Goal: Task Accomplishment & Management: Complete application form

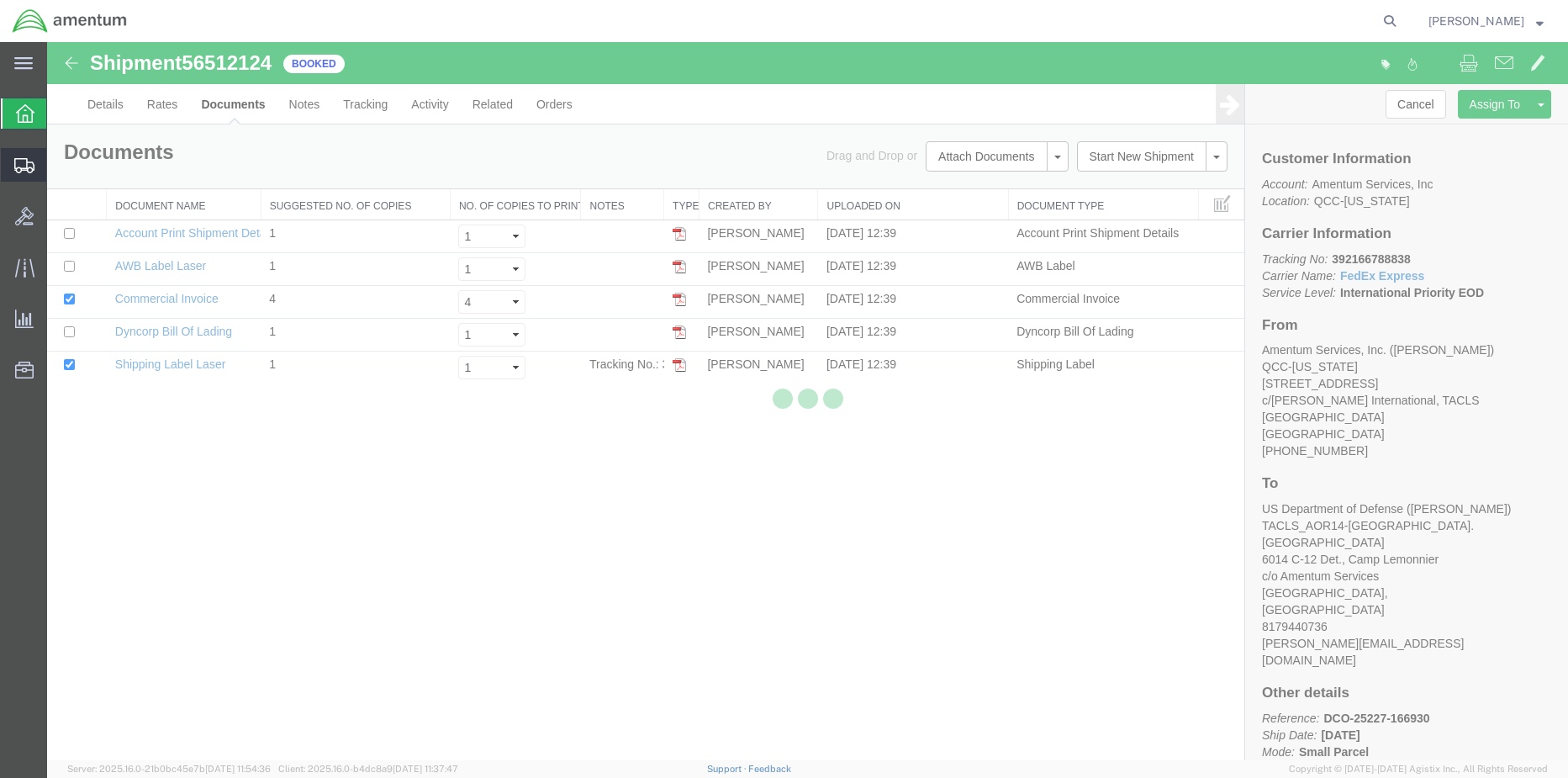
click at [8, 161] on div at bounding box center [24, 164] width 47 height 34
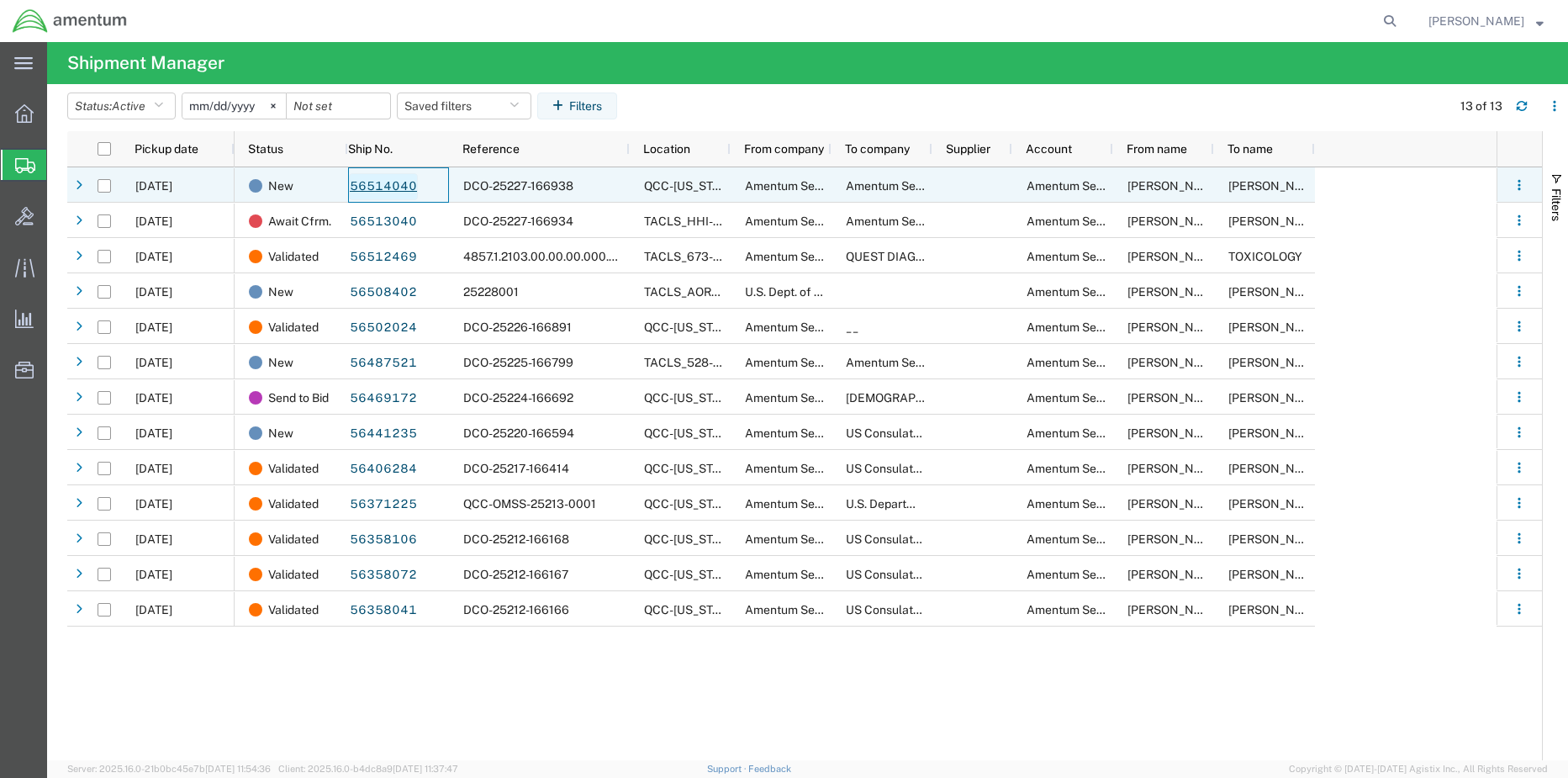
click at [363, 188] on link "56514040" at bounding box center [384, 186] width 69 height 27
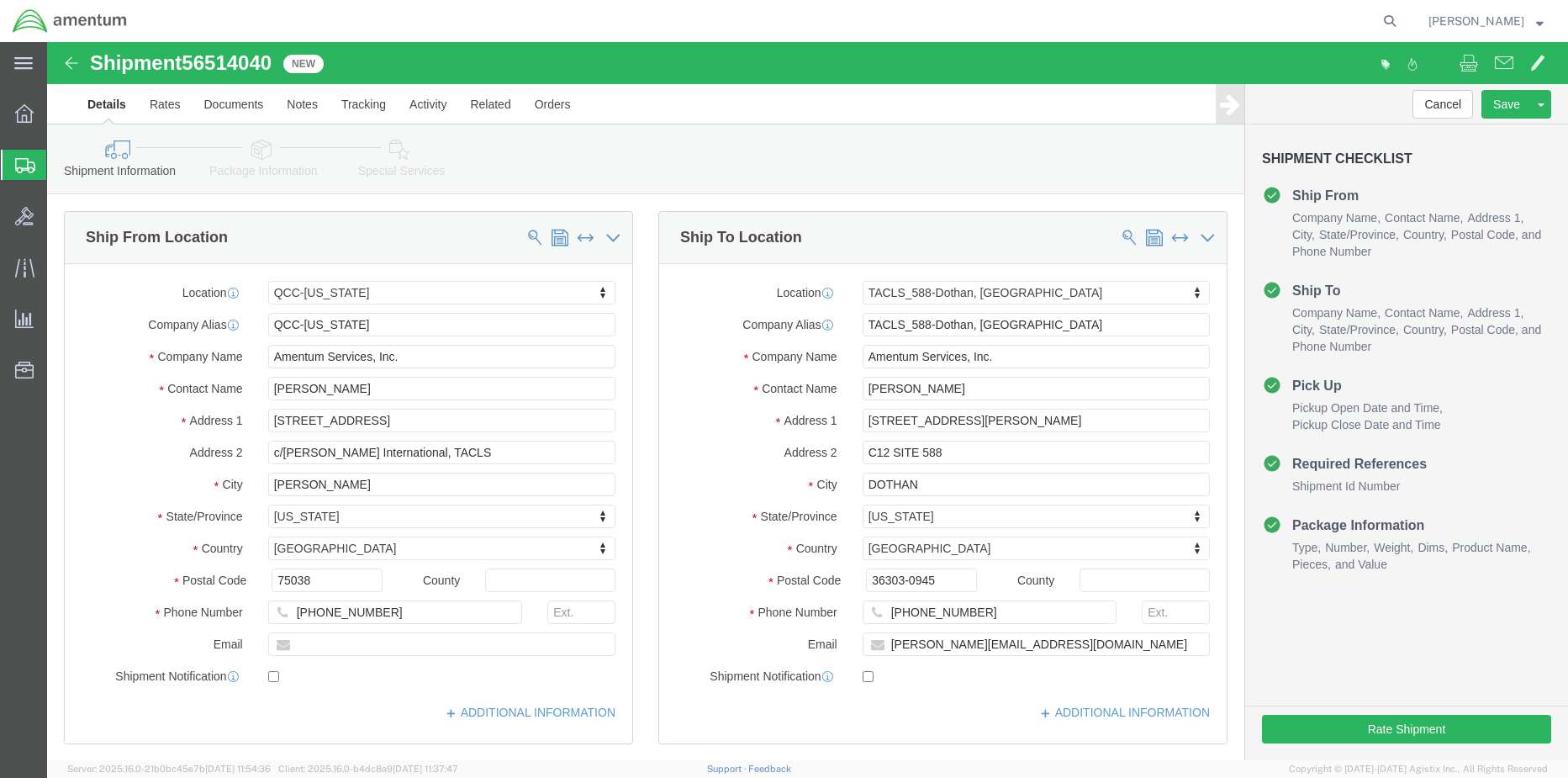
select select "42668"
select select "42706"
click icon
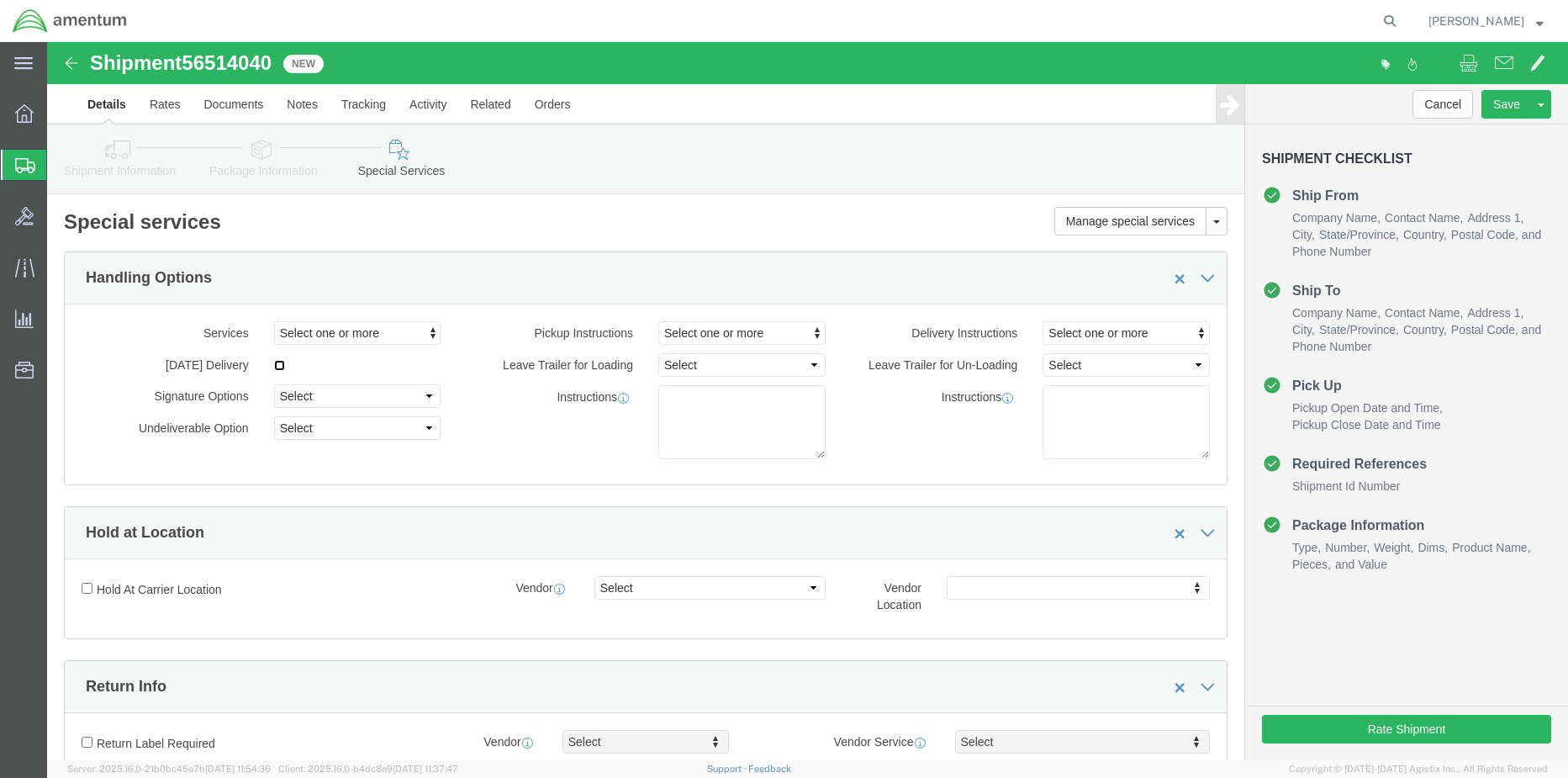
click input "checkbox"
checkbox input "true"
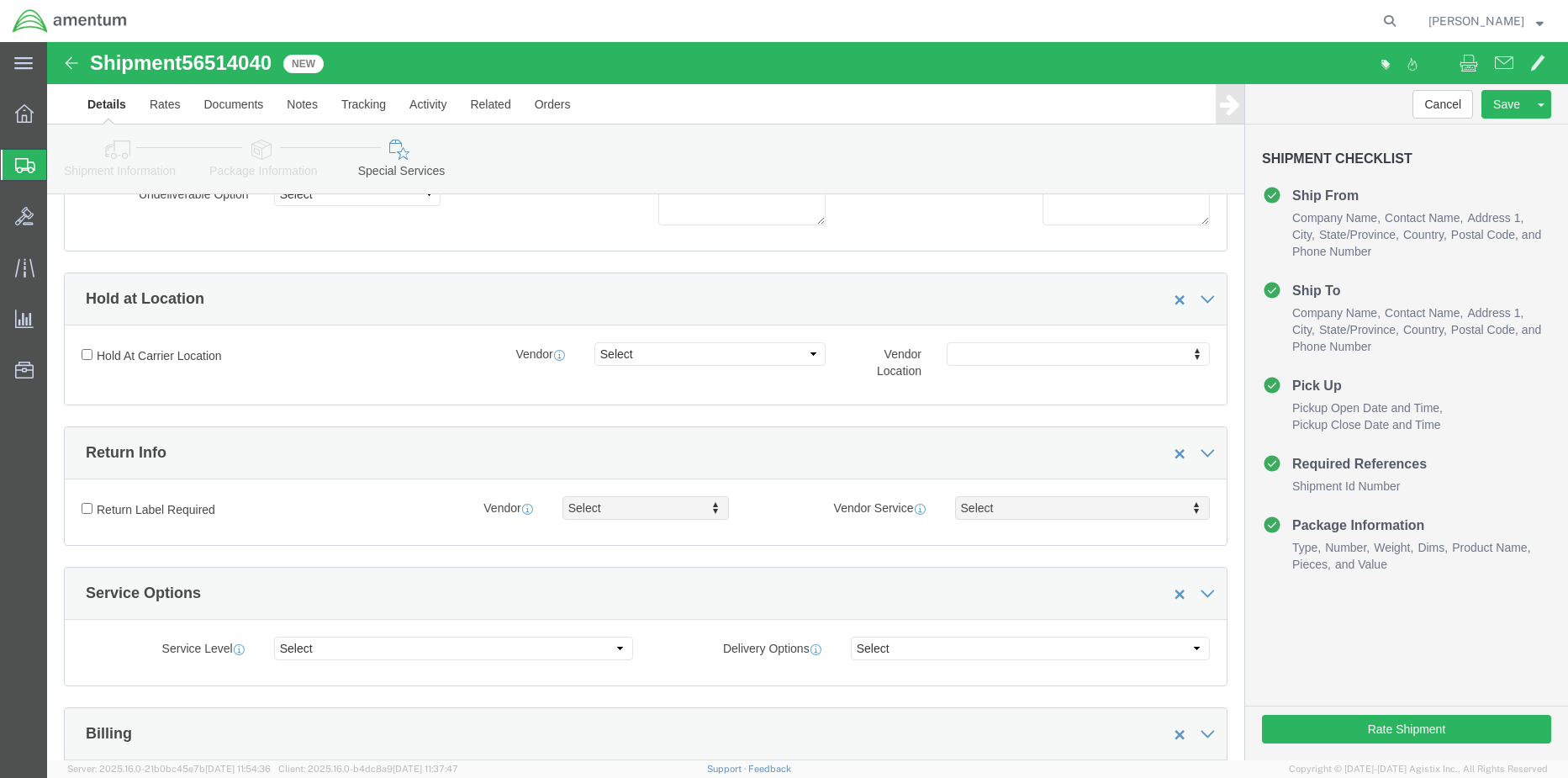
scroll to position [252, 0]
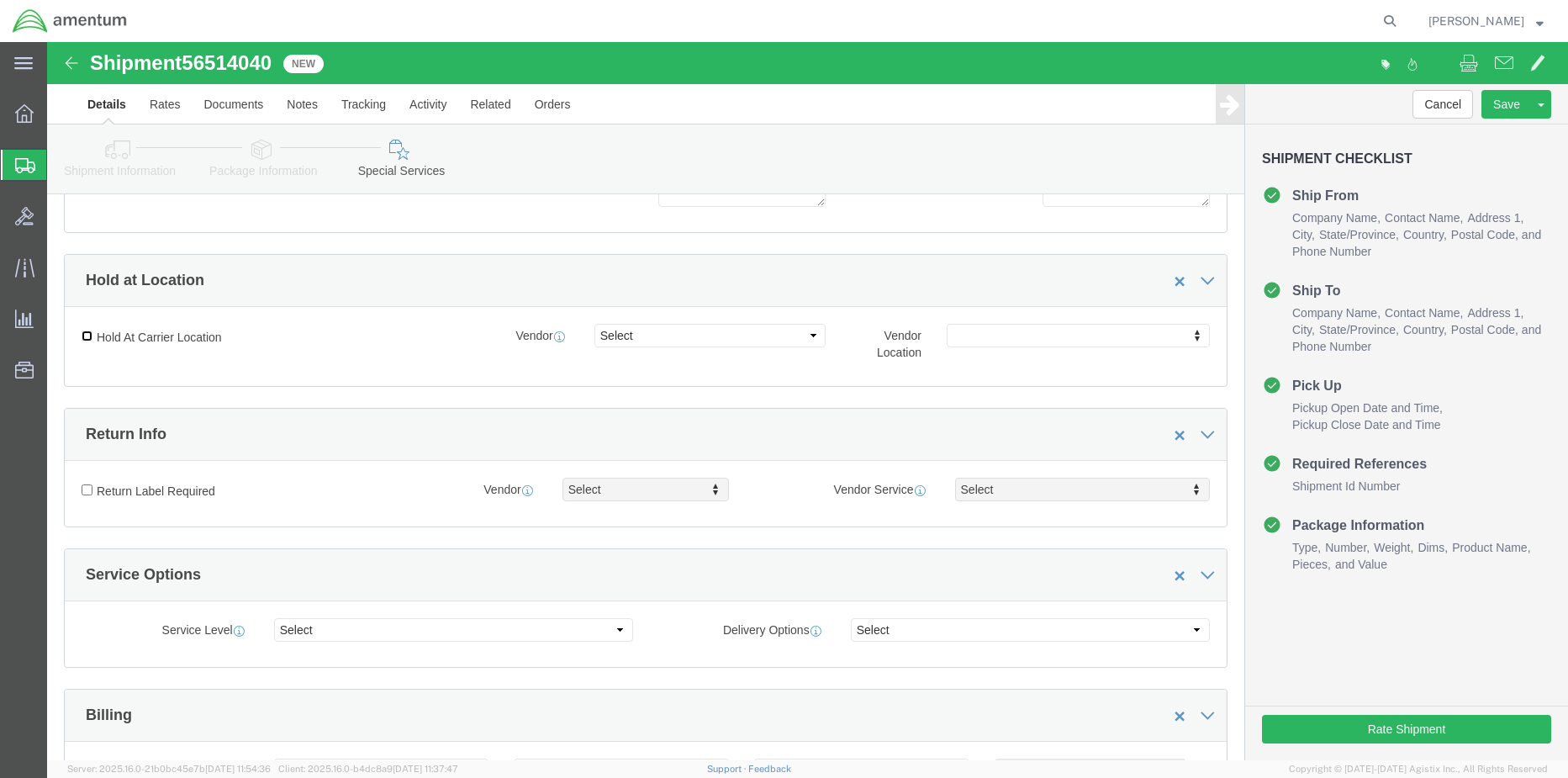
drag, startPoint x: 43, startPoint y: 294, endPoint x: 51, endPoint y: 296, distance: 8.2
click input "Hold At Carrier Location"
checkbox input "true"
click select "Select FedEx Freight UPS FedEx Express DHL"
select select "5"
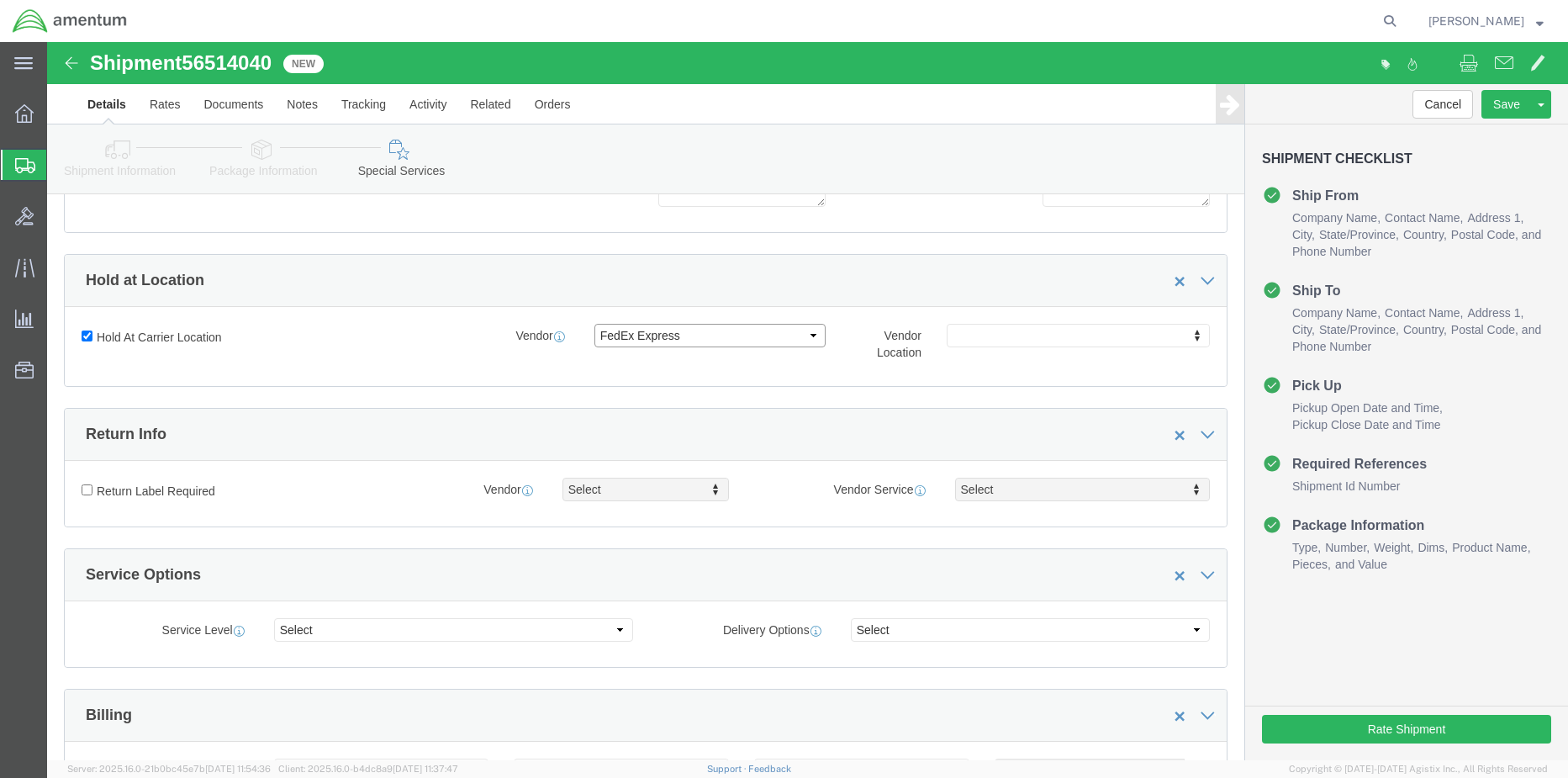
click select "Select FedEx Freight UPS FedEx Express DHL"
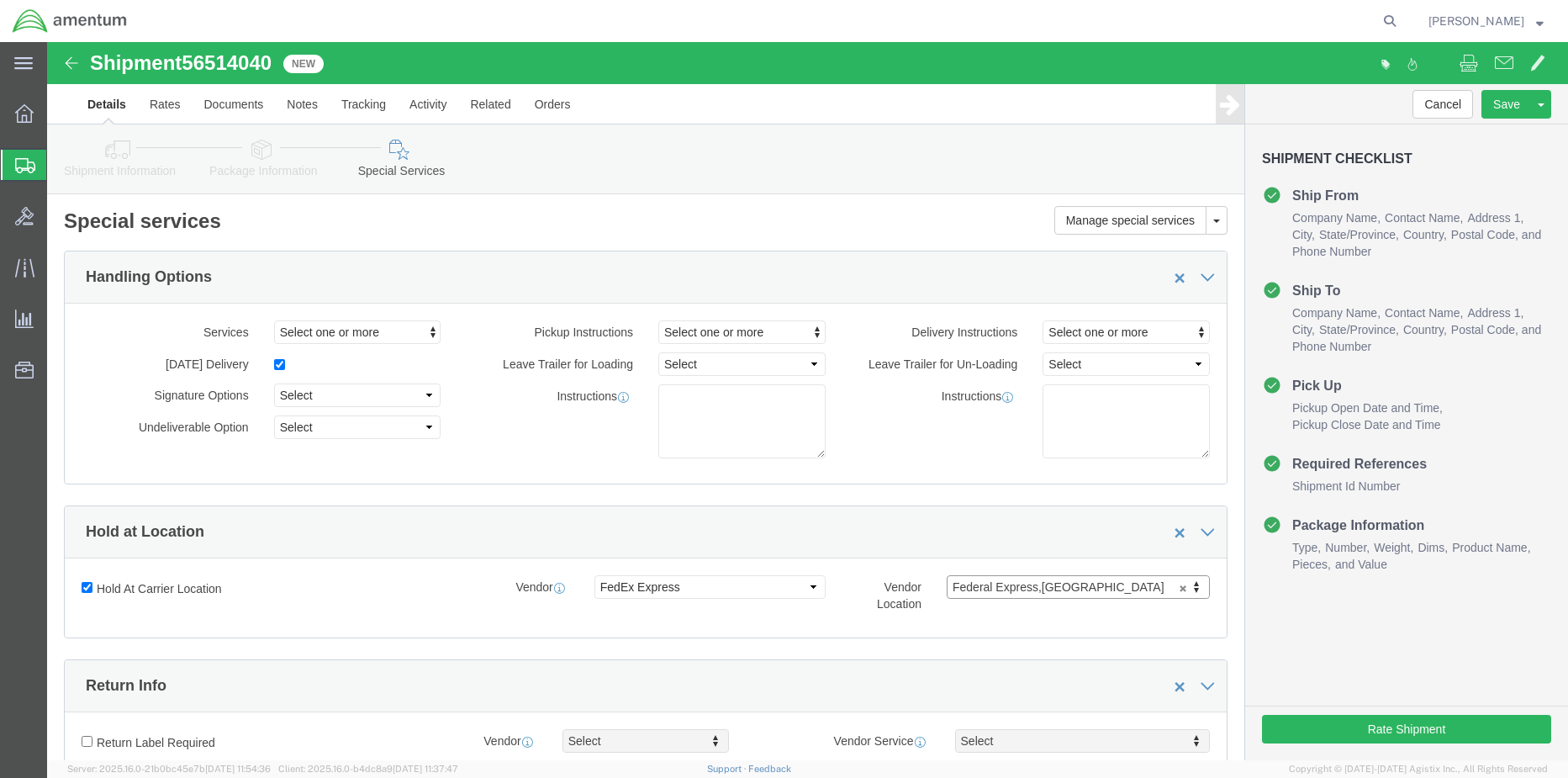
scroll to position [0, 0]
click button "Save"
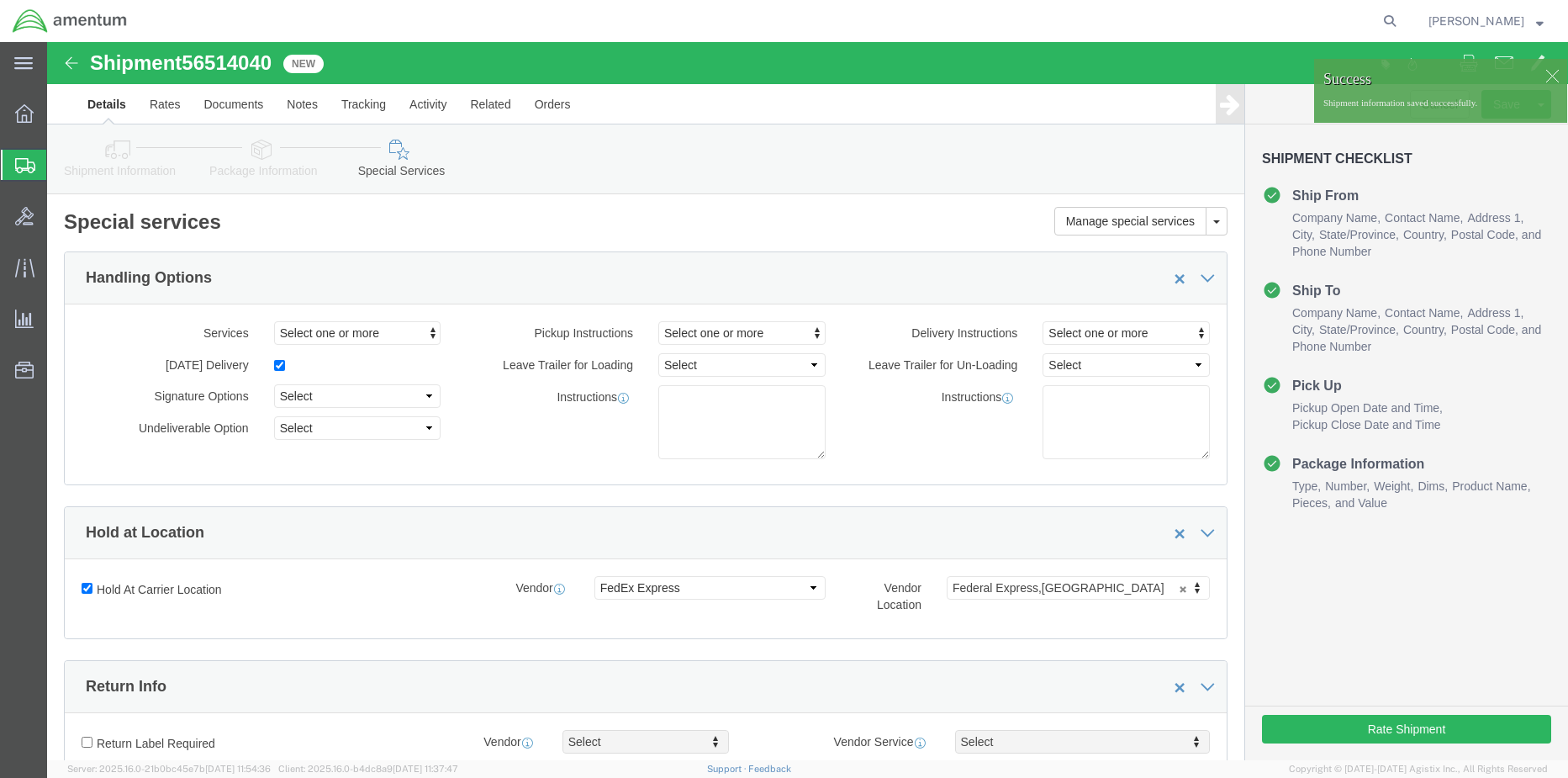
click link "Shipment Information"
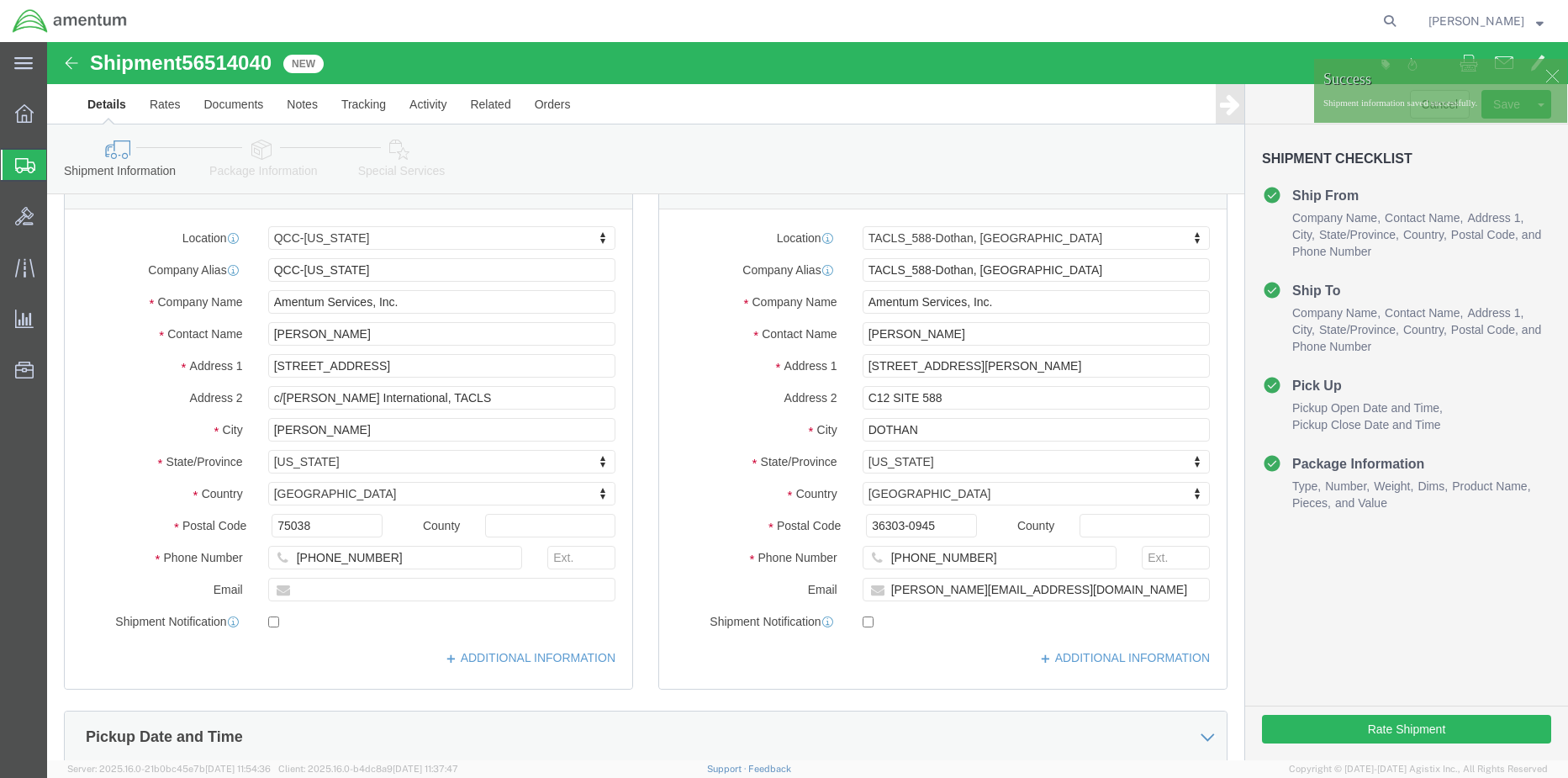
scroll to position [84, 0]
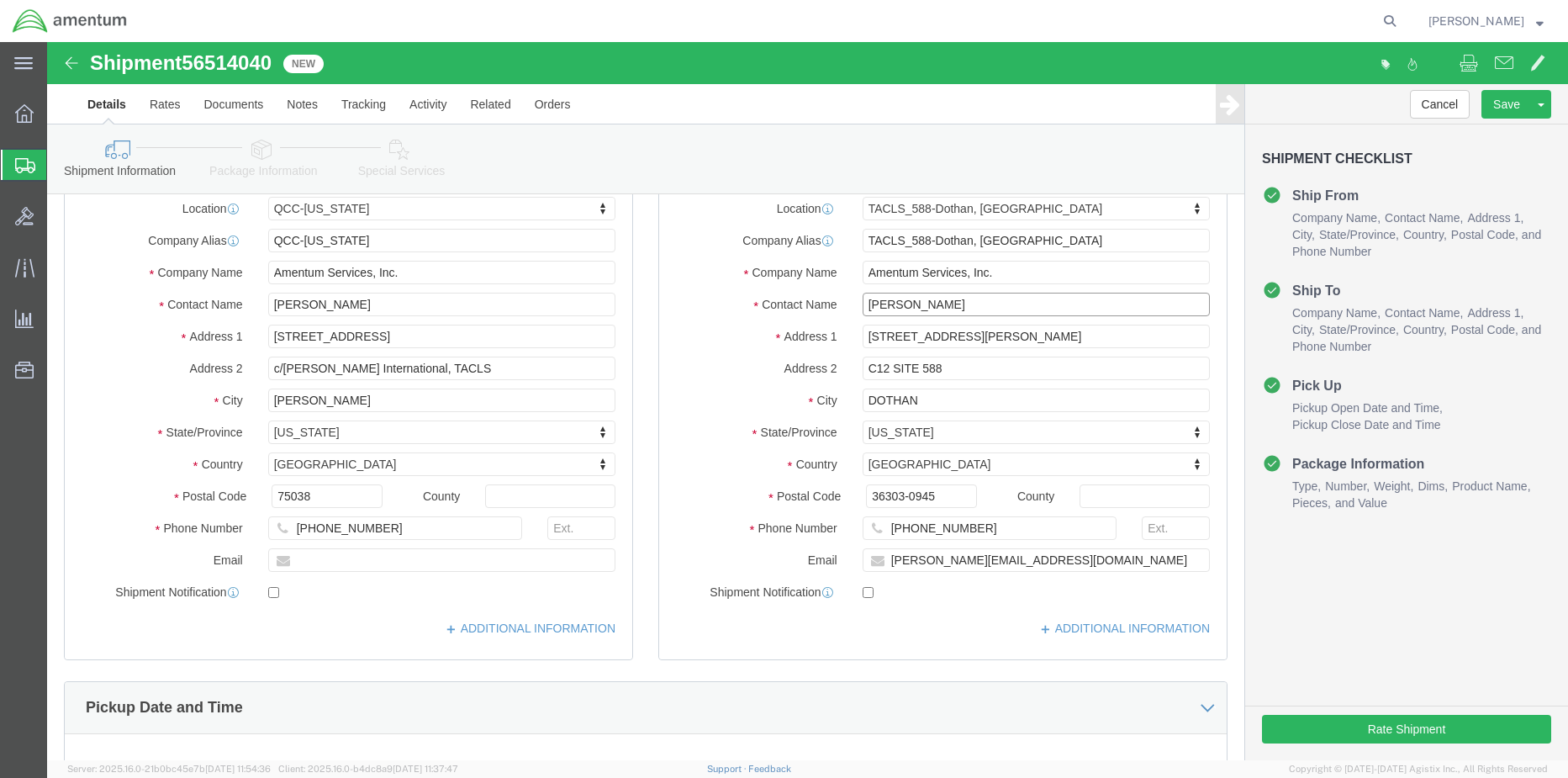
drag, startPoint x: 913, startPoint y: 263, endPoint x: 671, endPoint y: 260, distance: 242.0
click div "Contact Name [PERSON_NAME]"
type input "t"
type input "[PERSON_NAME]"
drag, startPoint x: 938, startPoint y: 486, endPoint x: 757, endPoint y: 462, distance: 182.6
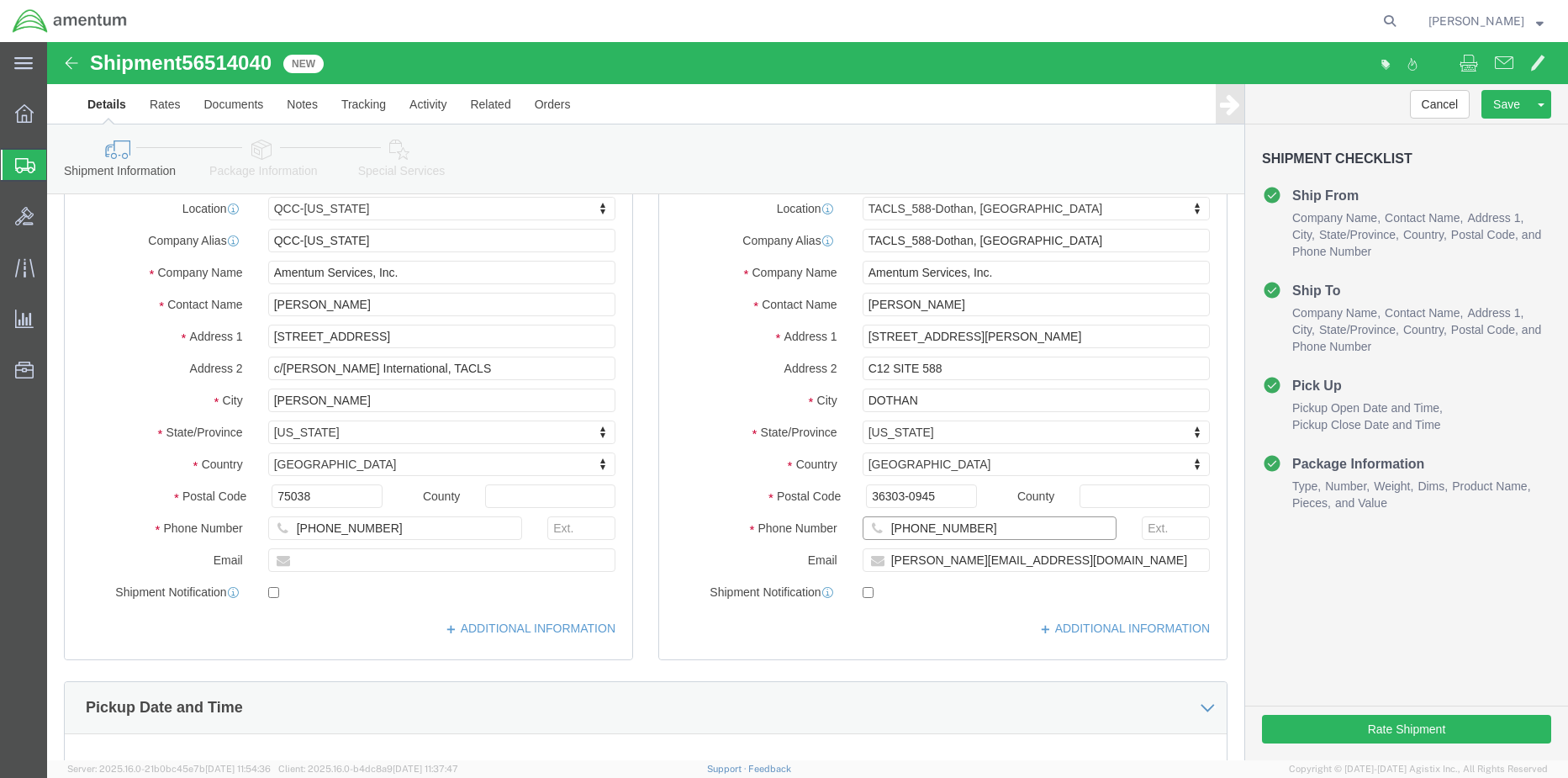
click div "Phone Number [PHONE_NUMBER]"
type input "[PHONE_NUMBER]"
click button "Rate Shipment"
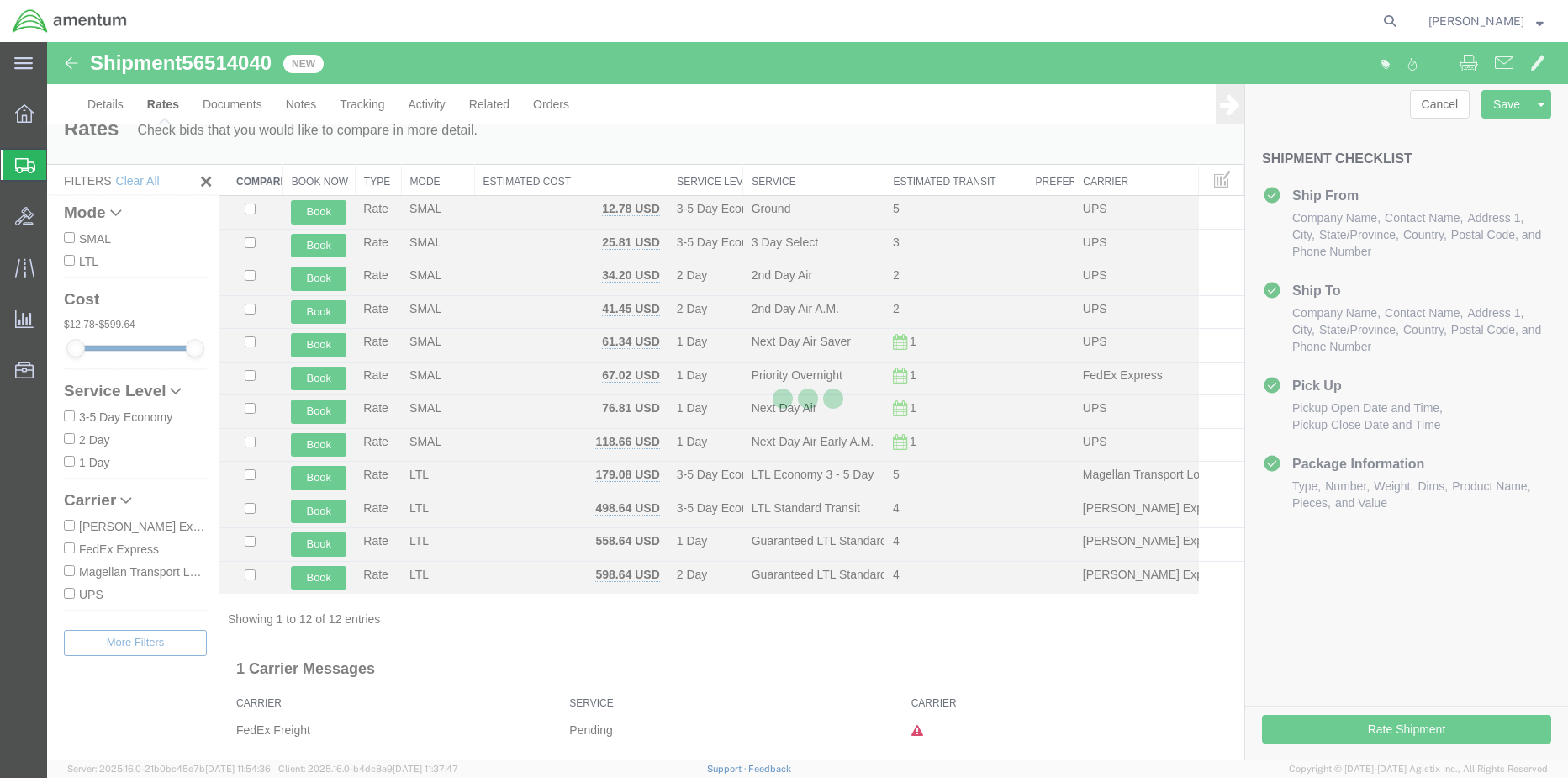
scroll to position [0, 0]
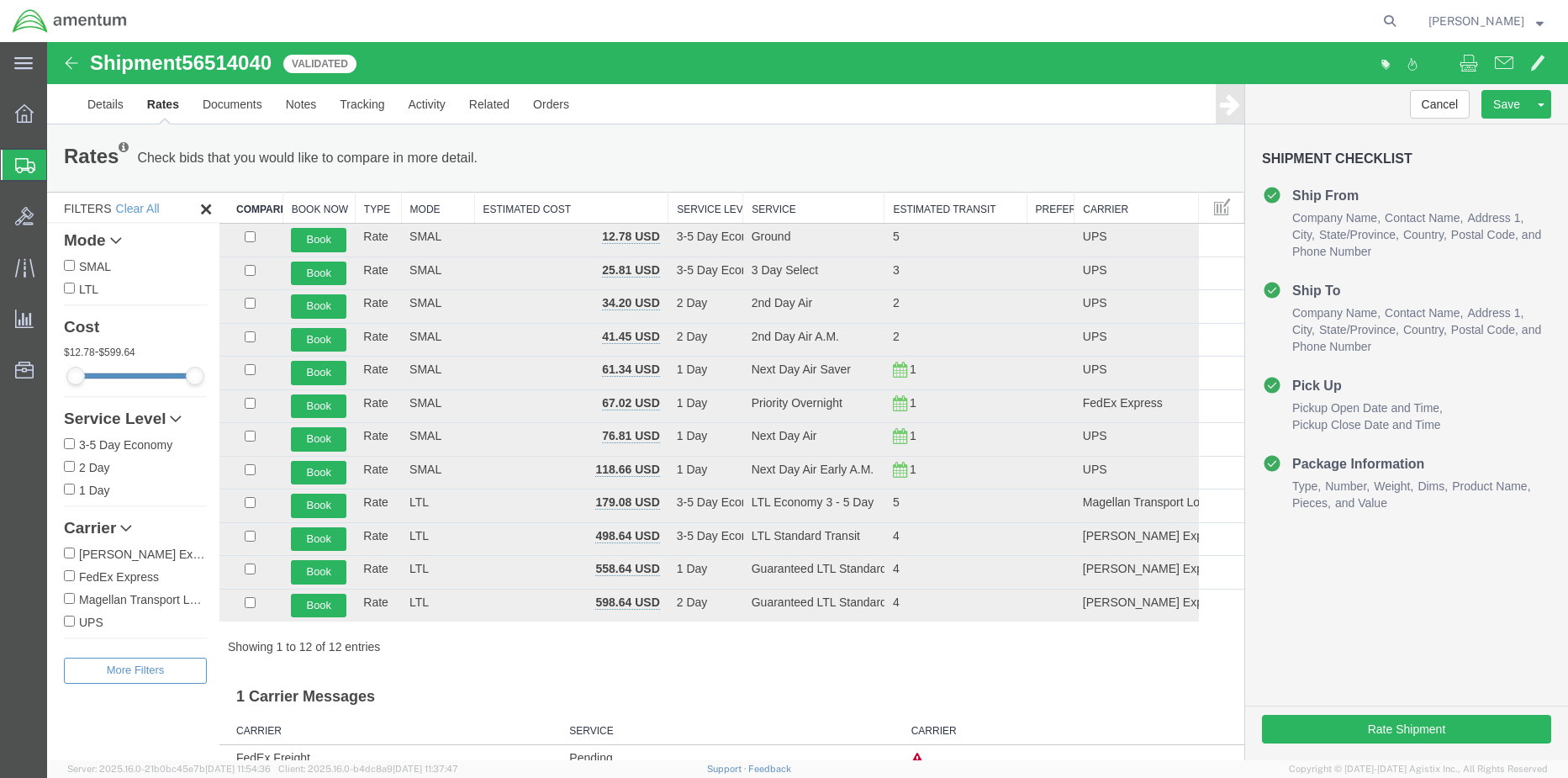
click at [73, 578] on input "FedEx Express" at bounding box center [69, 576] width 11 height 11
checkbox input "true"
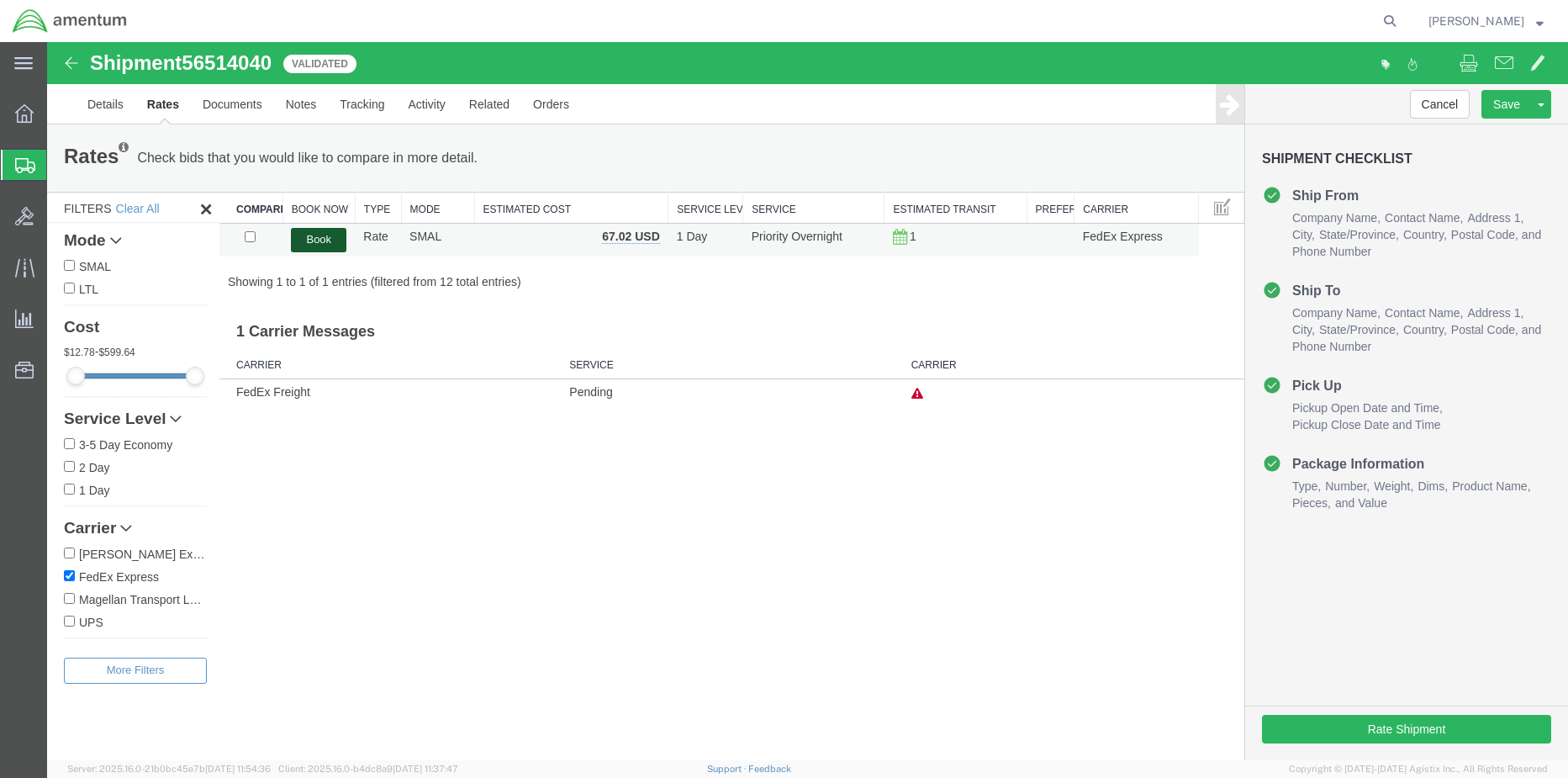
click at [317, 233] on button "Book" at bounding box center [319, 240] width 55 height 24
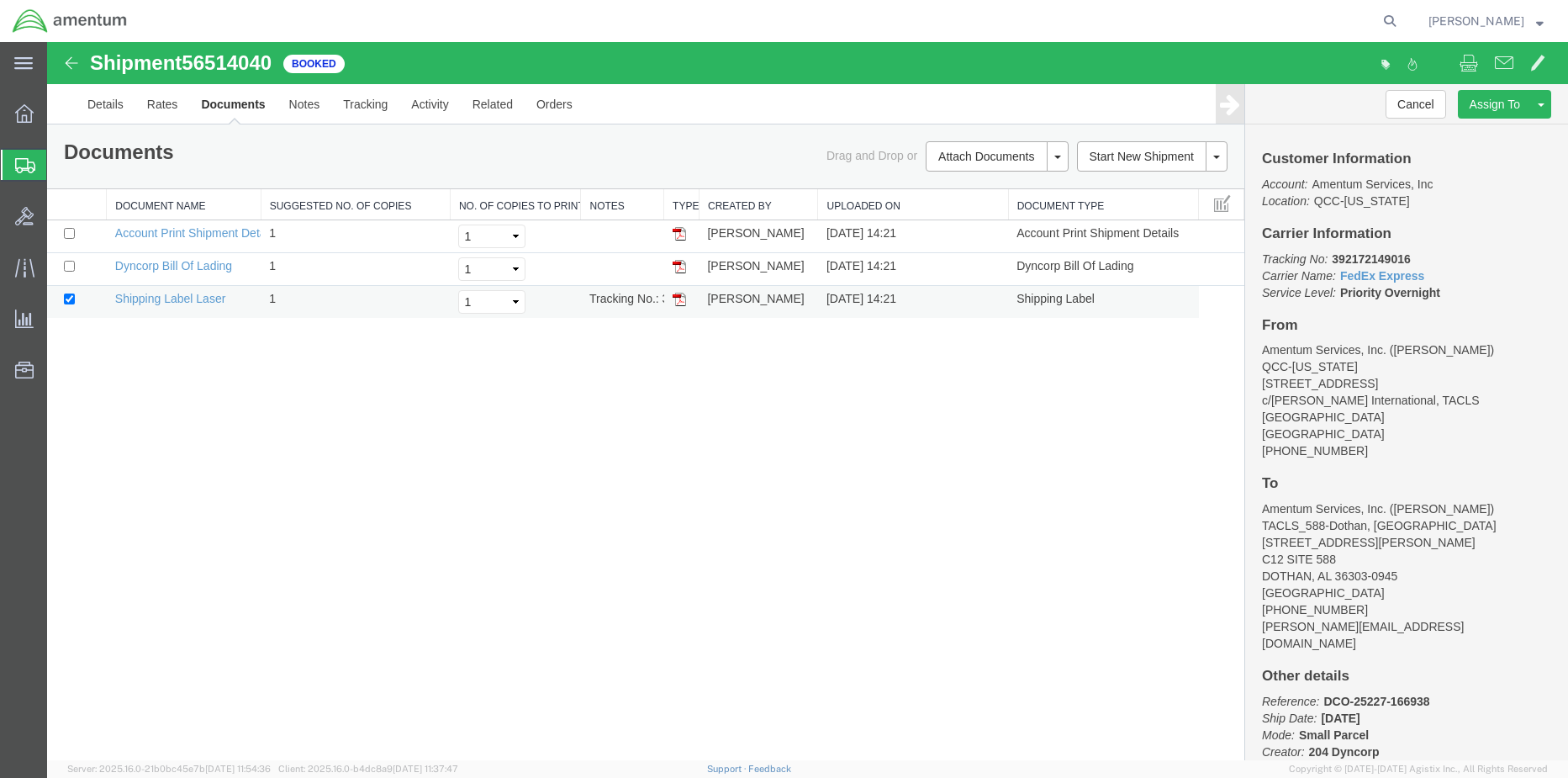
click at [674, 297] on img at bounding box center [679, 300] width 14 height 14
click at [19, 115] on icon at bounding box center [24, 113] width 18 height 18
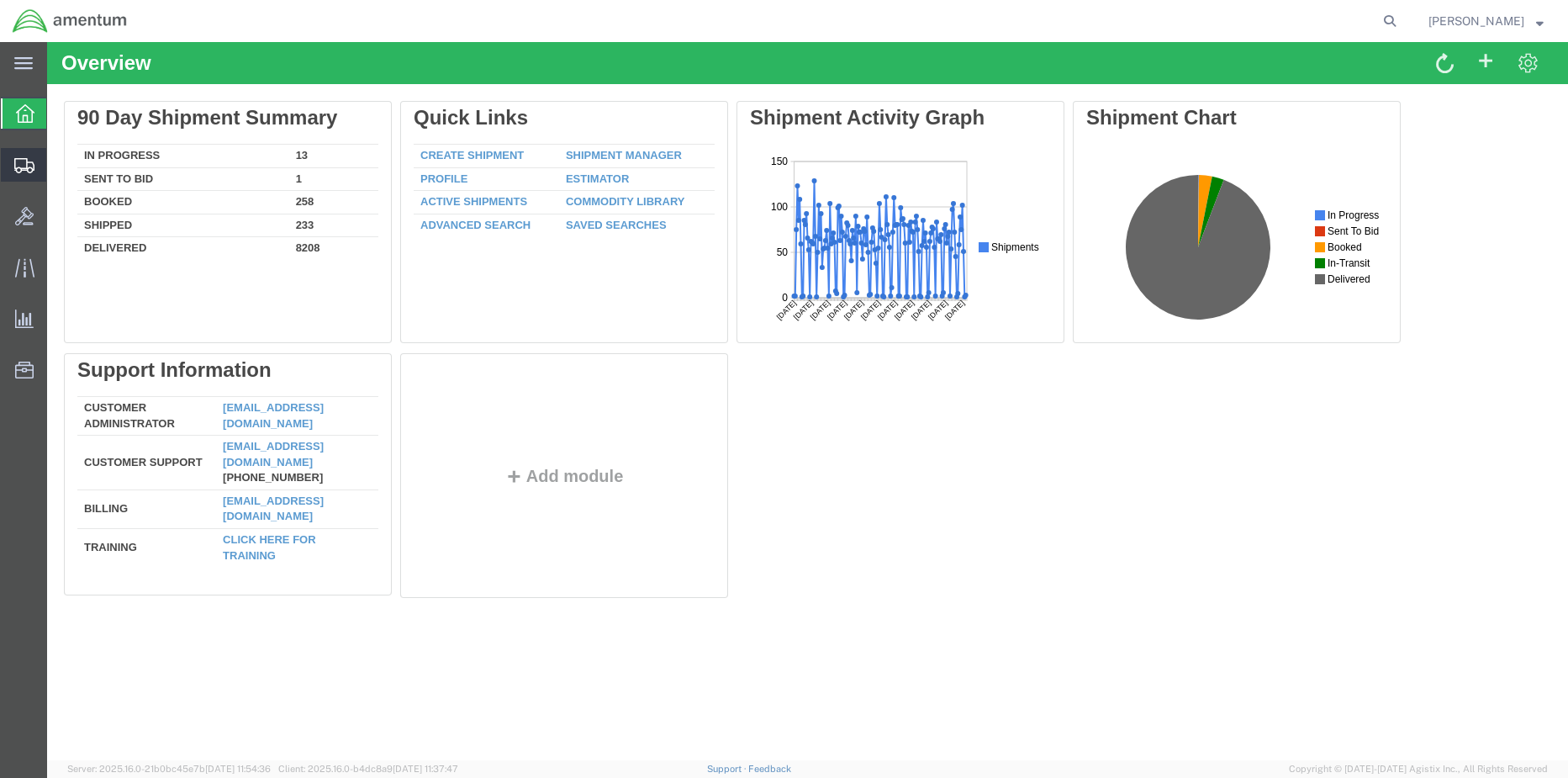
click at [0, 0] on span "Create Shipment" at bounding box center [0, 0] width 0 height 0
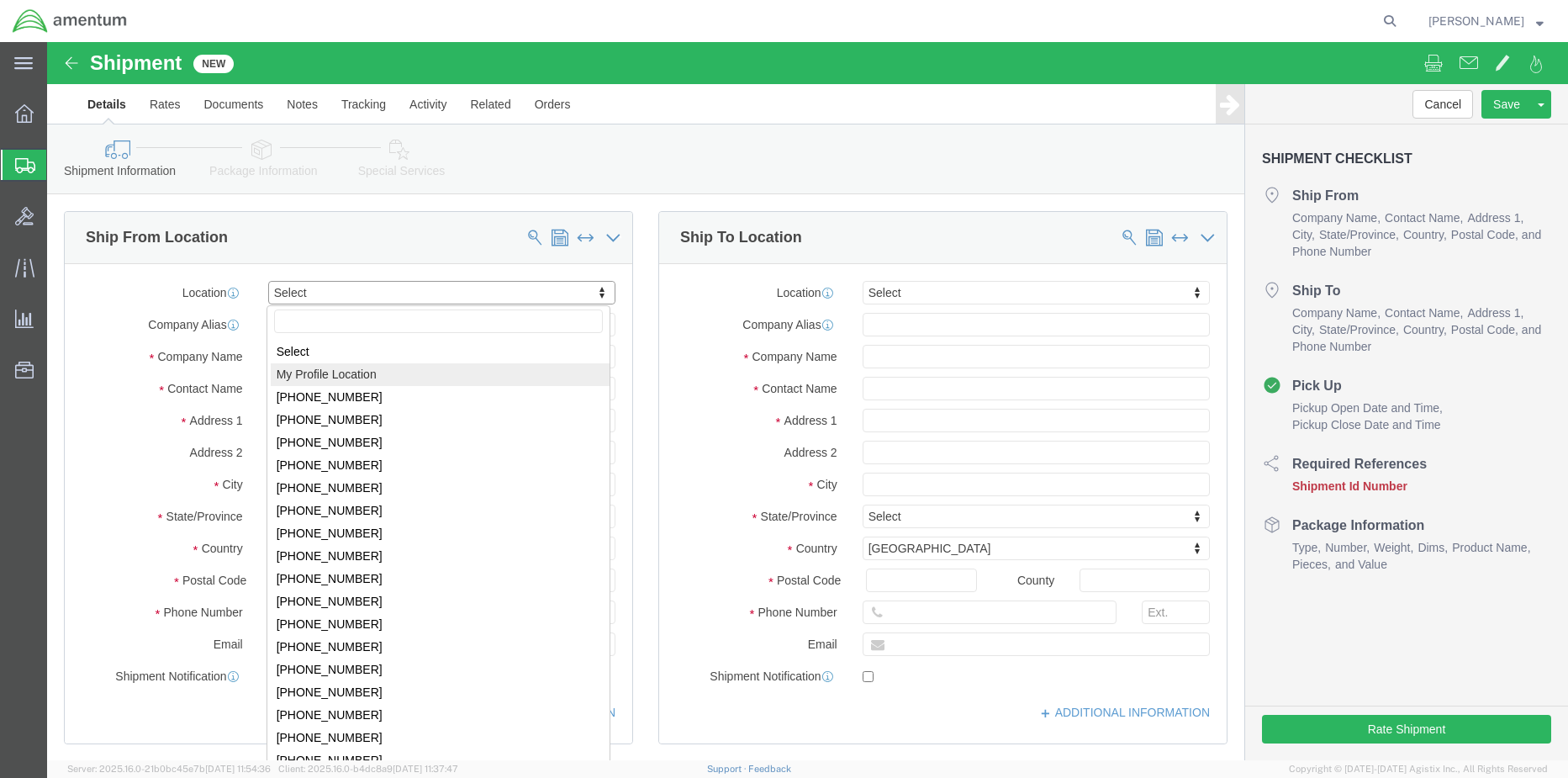
select select "MYPROFILE"
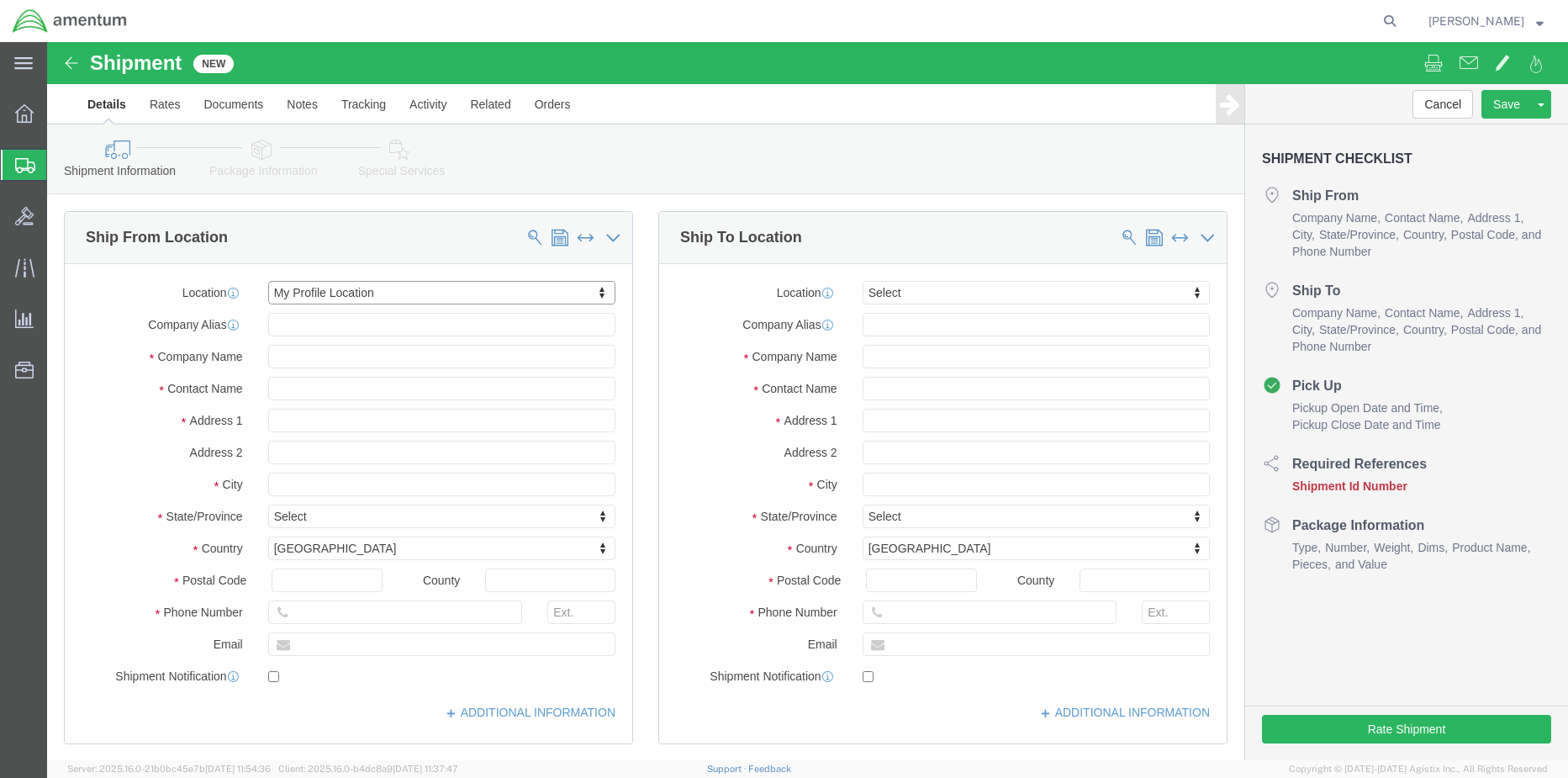
select select "[GEOGRAPHIC_DATA]"
click input "text"
type input "av"
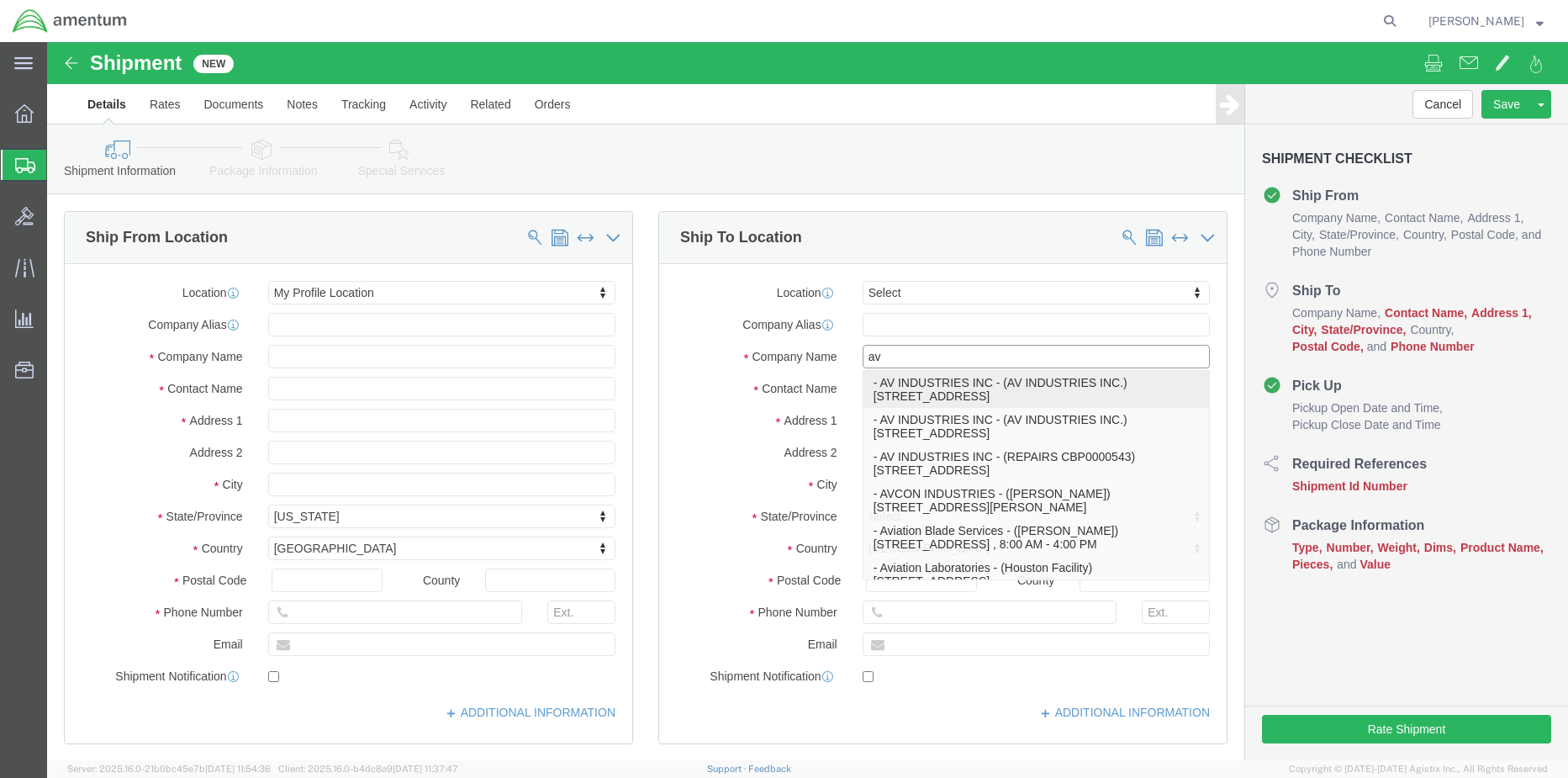
click p "- AV INDUSTRIES INC - (AV INDUSTRIES INC.) [STREET_ADDRESS]"
select select "FL"
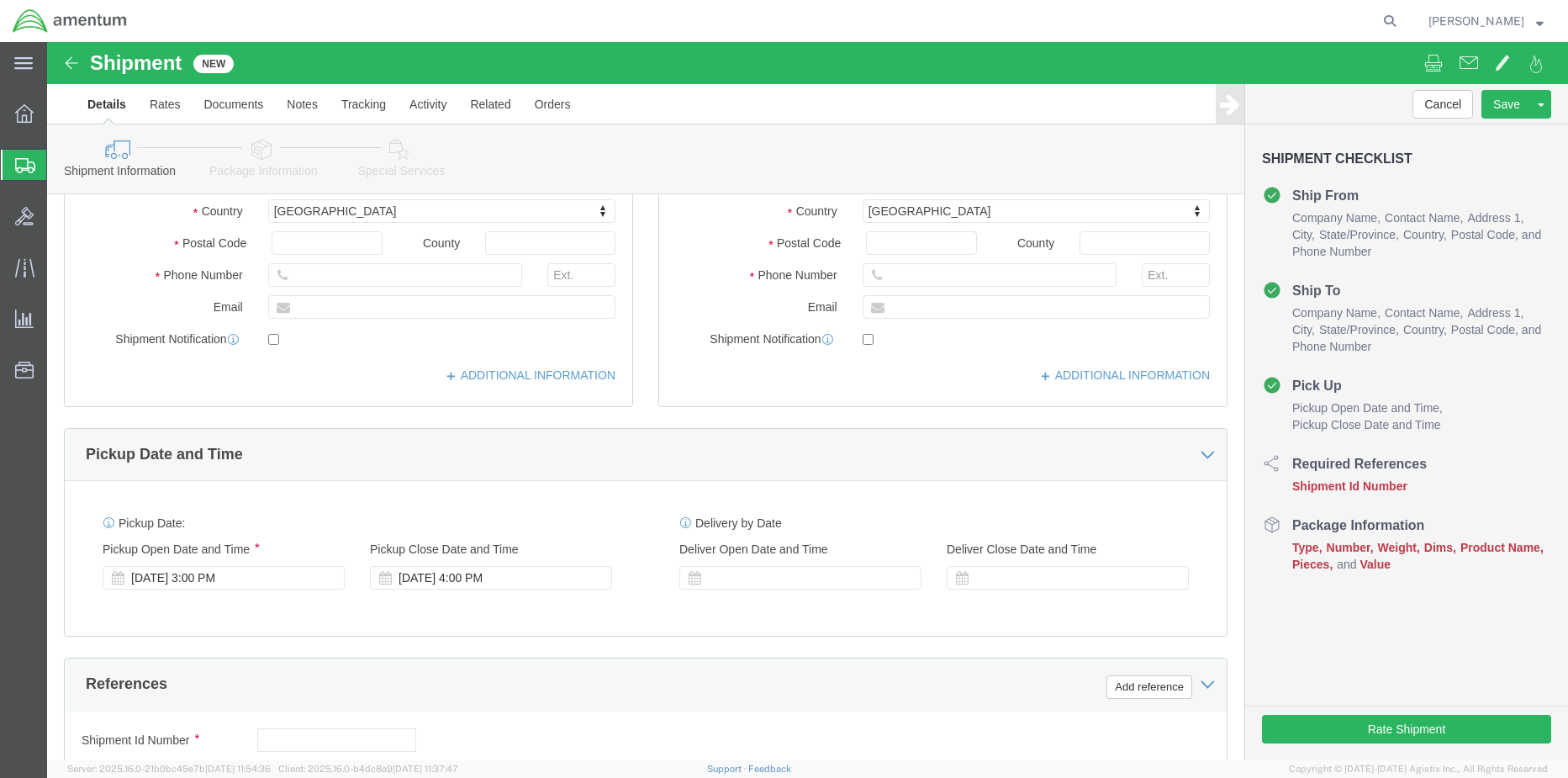
scroll to position [505, 0]
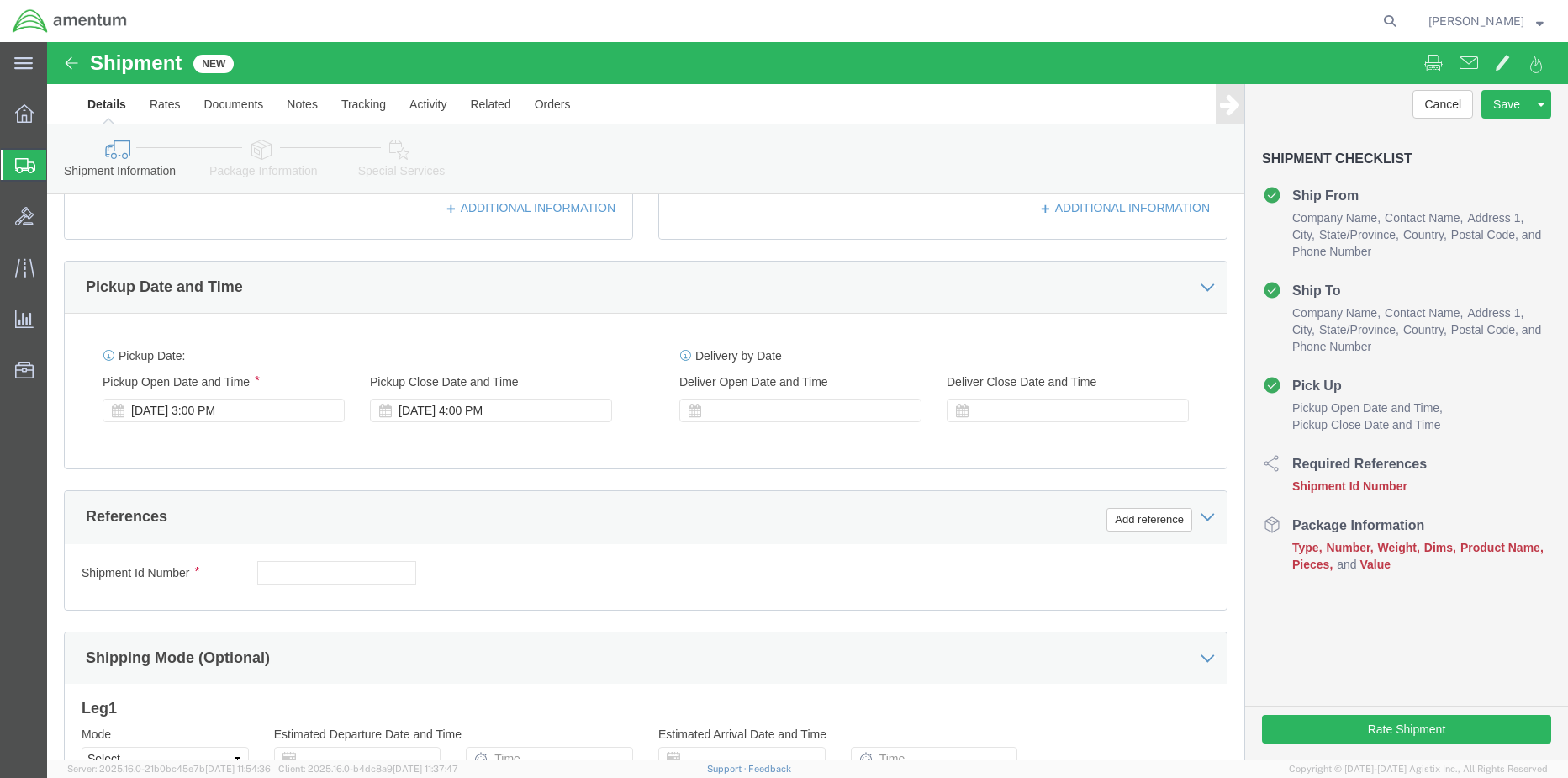
type input "AV INDUSTRIES INC"
click input "text"
type input "4857.1.2102.00.00.00.000.FRE"
click icon
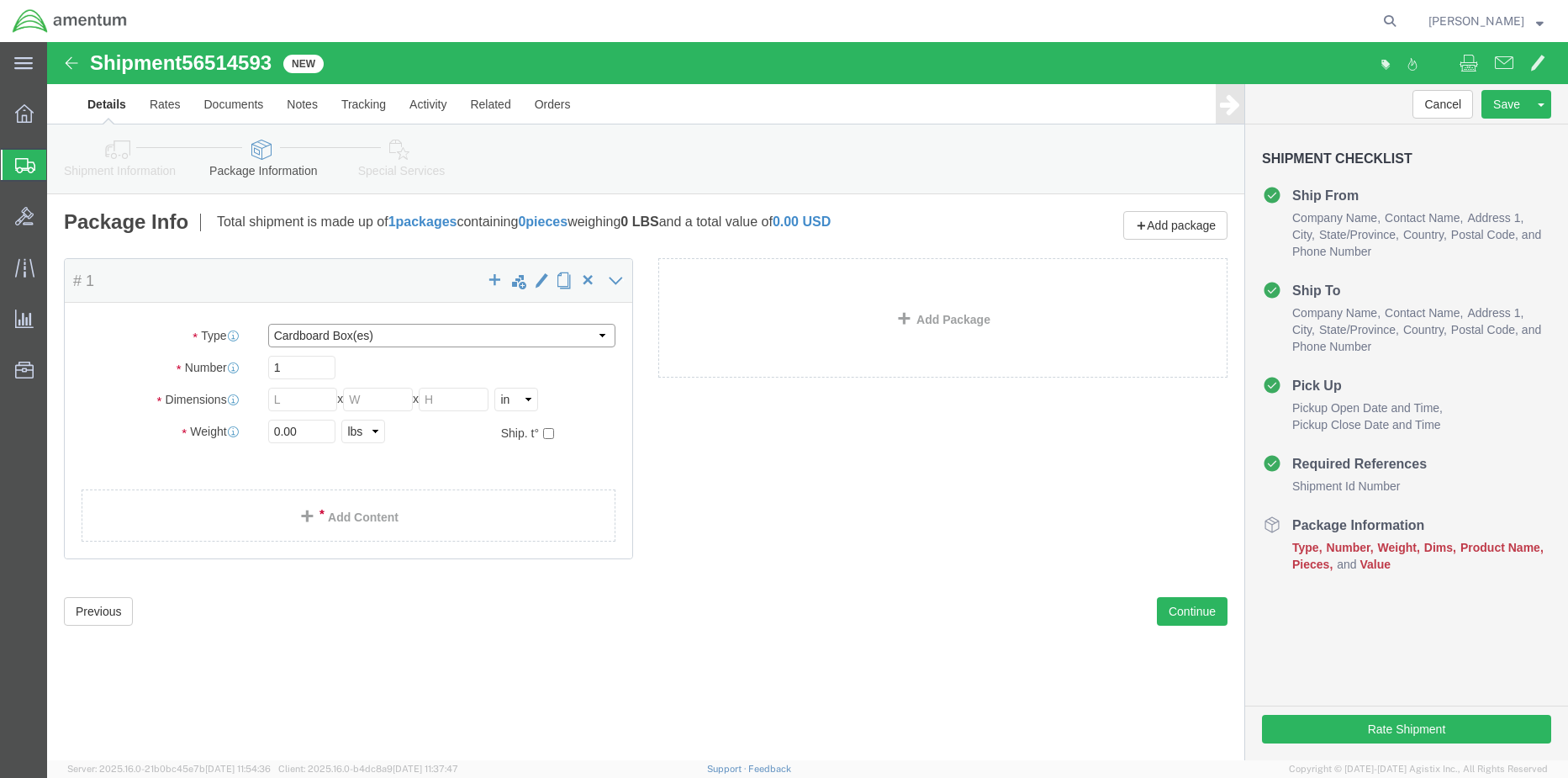
click select "Select BCK Boxes Bale(s) Basket(s) Bolt(s) Bottle(s) Buckets Bulk Bundle(s) Can…"
select select "ENV"
click select "Select BCK Boxes Bale(s) Basket(s) Bolt(s) Bottle(s) Buckets Bulk Bundle(s) Can…"
type input "9.50"
type input "12.50"
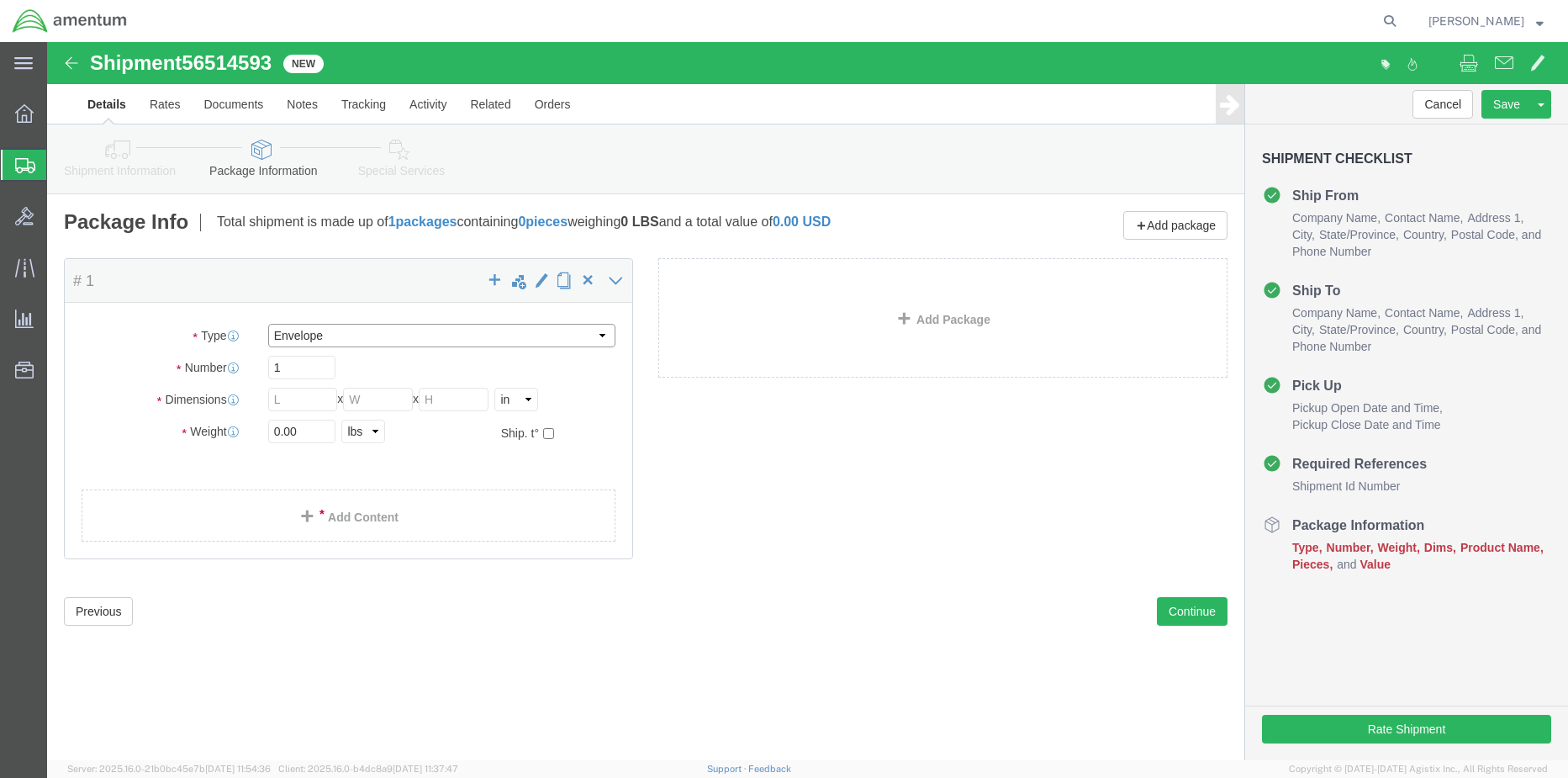
type input "0.25"
type input "1"
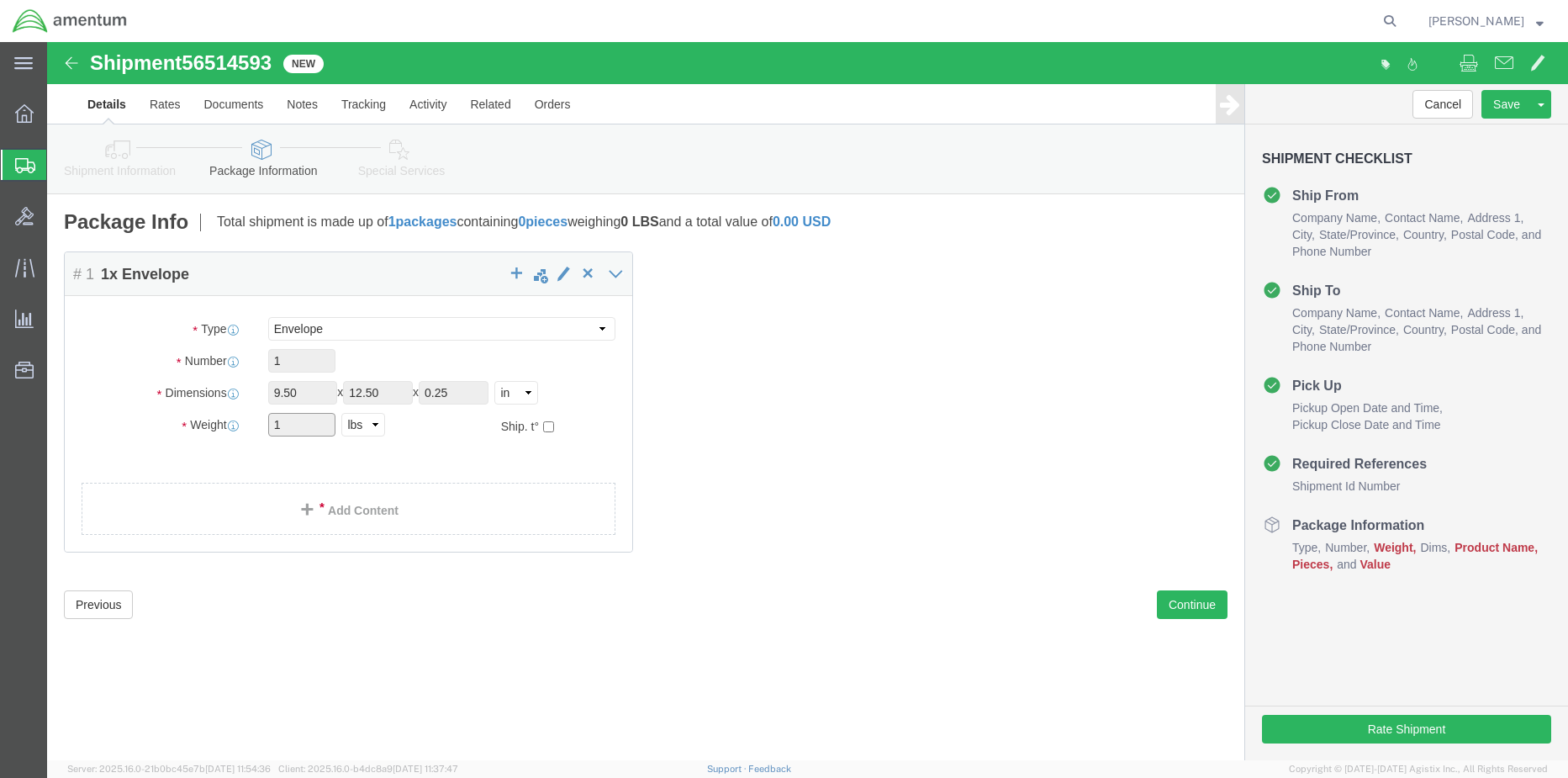
drag, startPoint x: 253, startPoint y: 384, endPoint x: 201, endPoint y: 384, distance: 52.0
click div "Weight 1 Select kgs lbs Ship. t°"
drag, startPoint x: 201, startPoint y: 384, endPoint x: 254, endPoint y: 387, distance: 53.1
click input "1"
click div "Package Content # 1 1 x Envelope Package Type Select BCK Boxes Bale(s) Basket(s…"
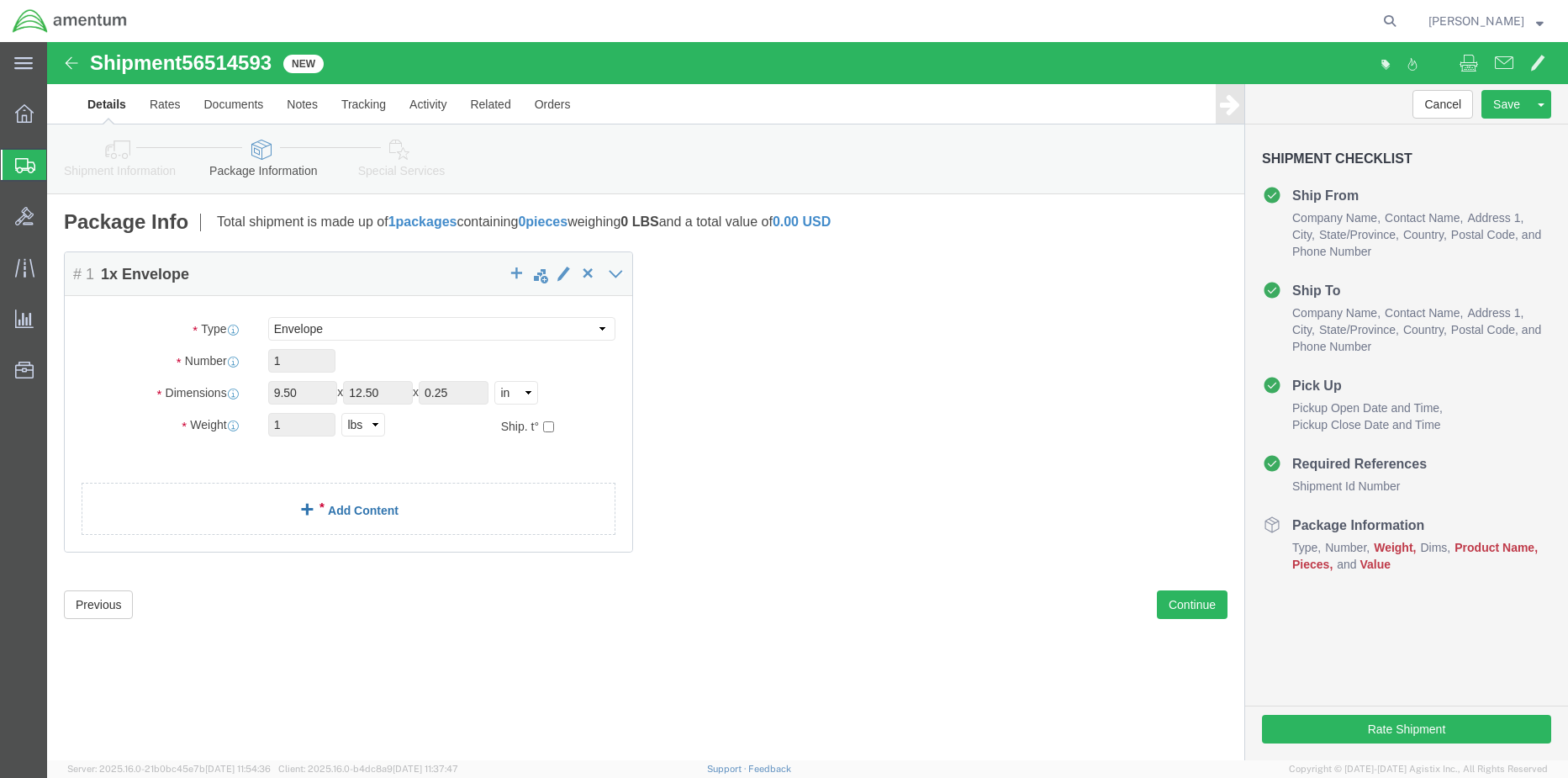
click link "Add Content"
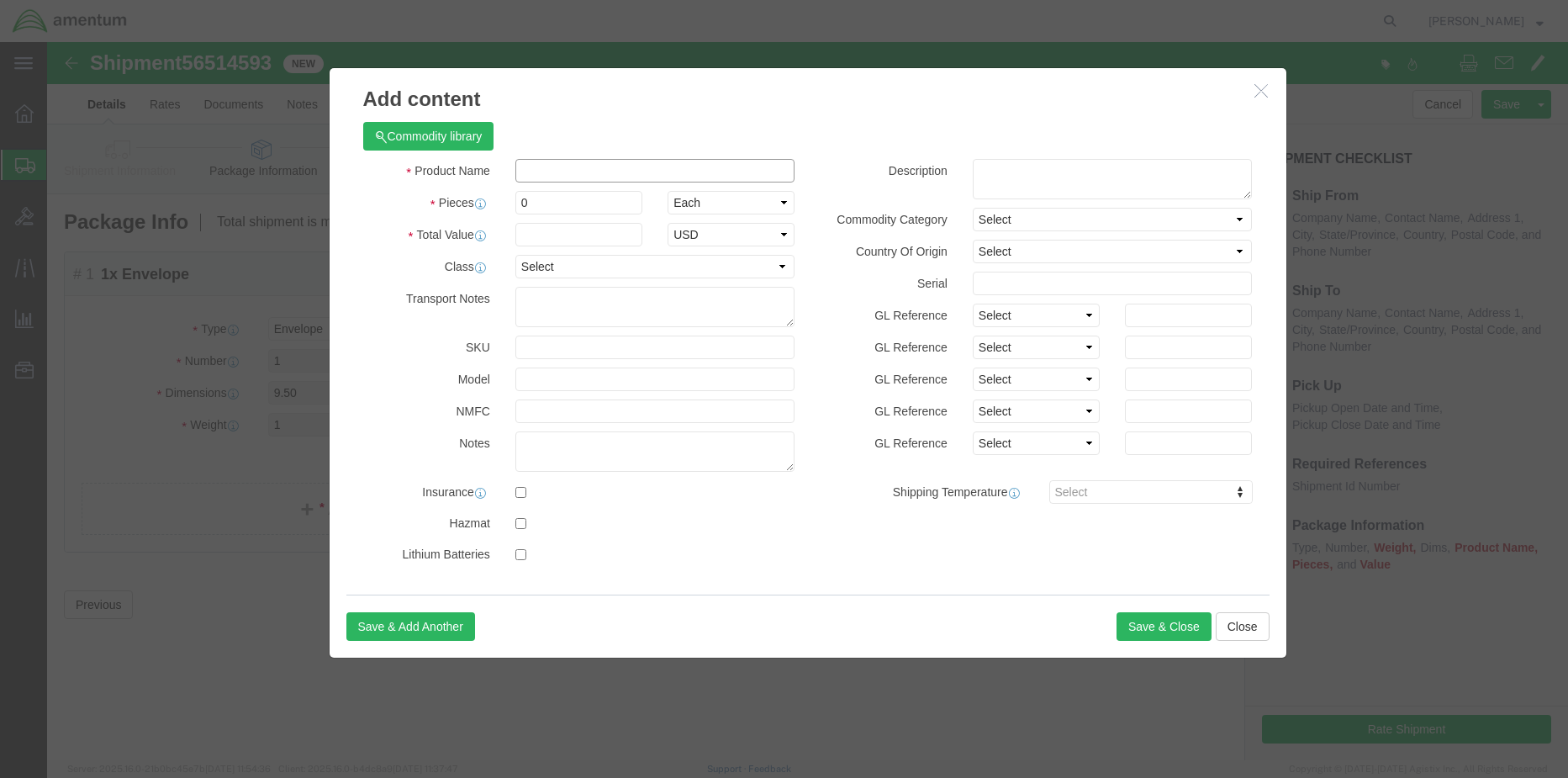
click input "text"
type input "return"
type input "5"
select select "USD"
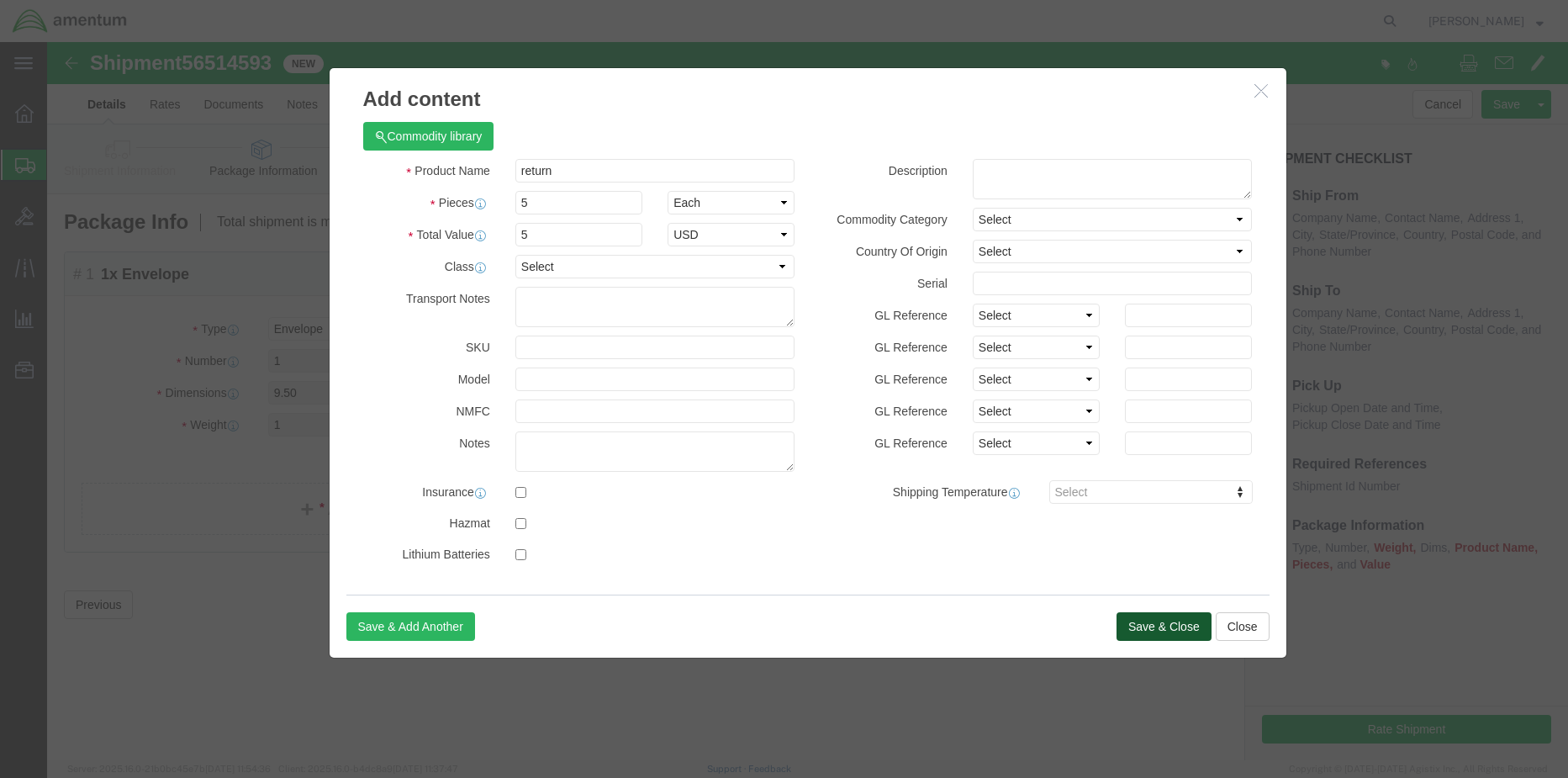
click button "Save & Close"
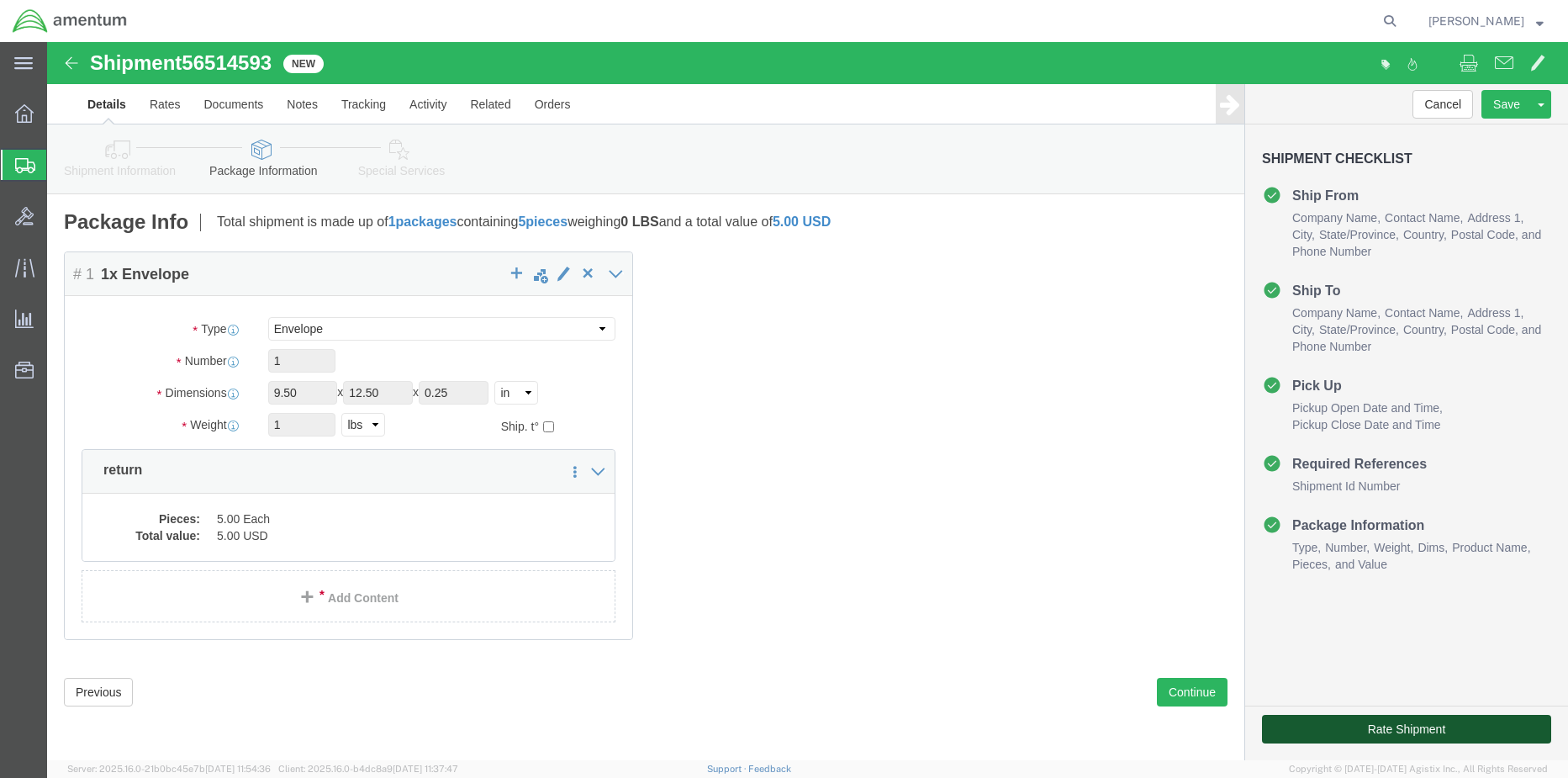
click button "Rate Shipment"
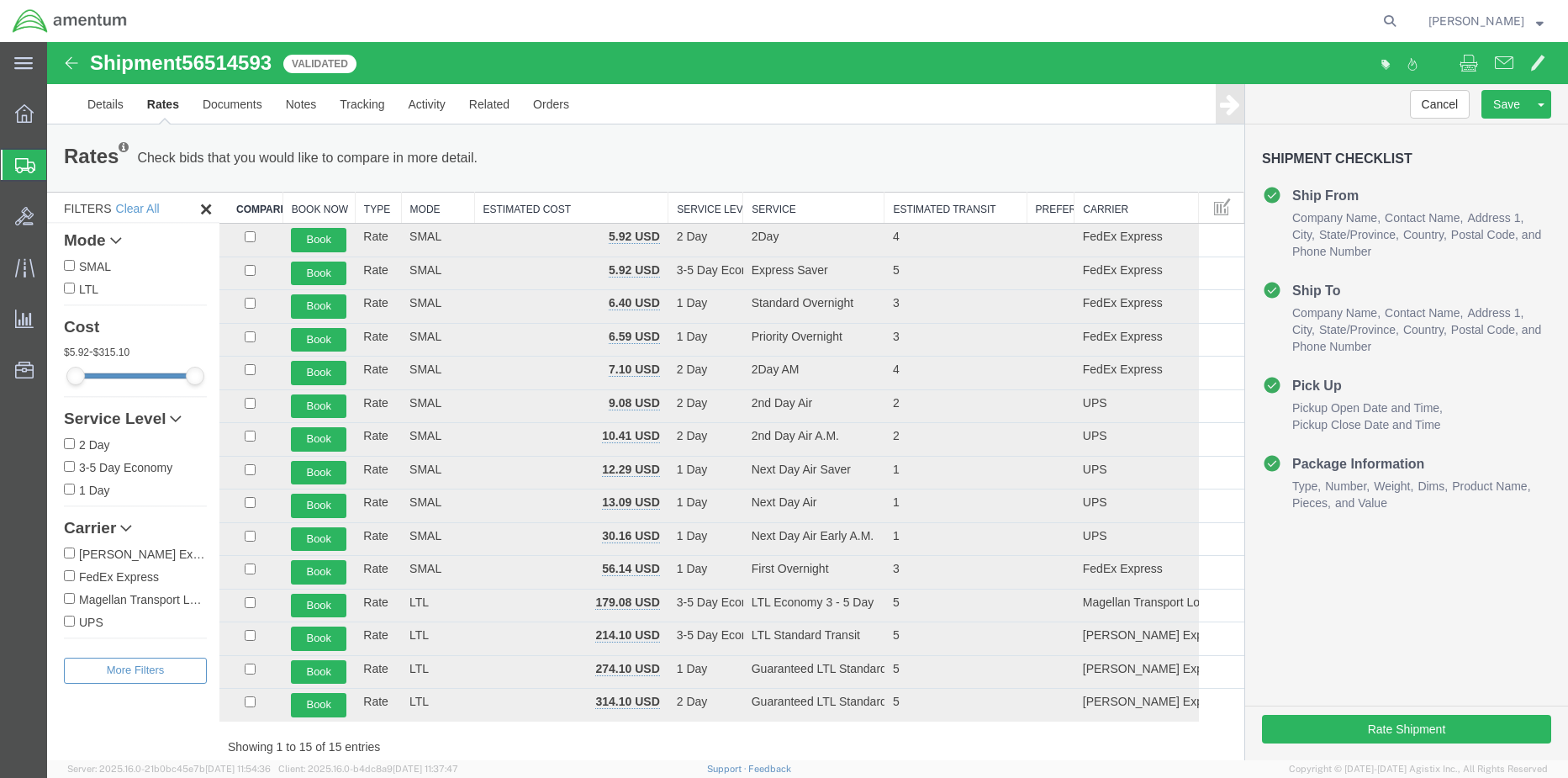
drag, startPoint x: 1393, startPoint y: 716, endPoint x: 70, endPoint y: 574, distance: 1330.6
click at [71, 574] on input "FedEx Express" at bounding box center [69, 576] width 11 height 11
checkbox input "true"
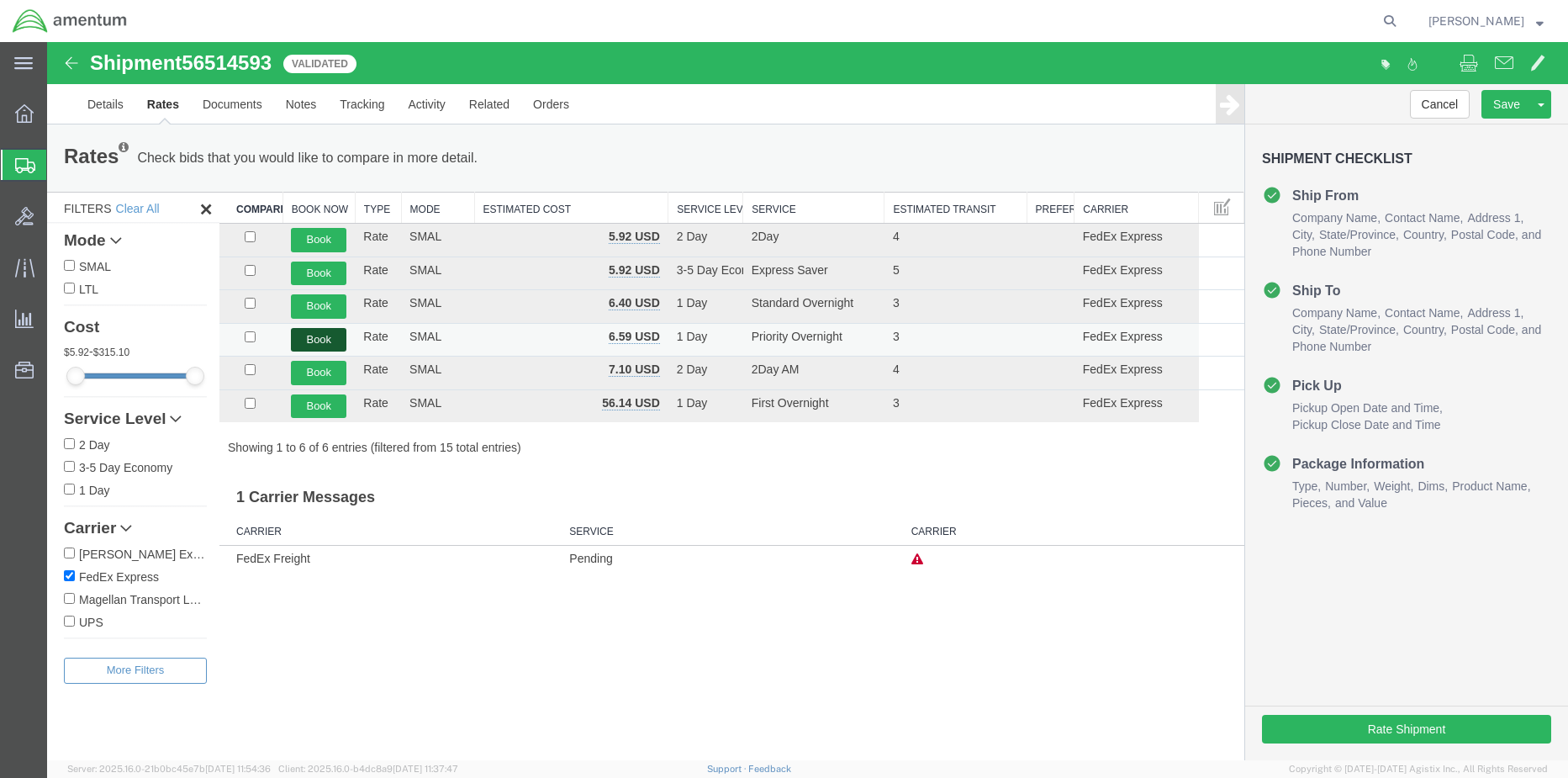
click at [322, 328] on button "Book" at bounding box center [319, 340] width 55 height 24
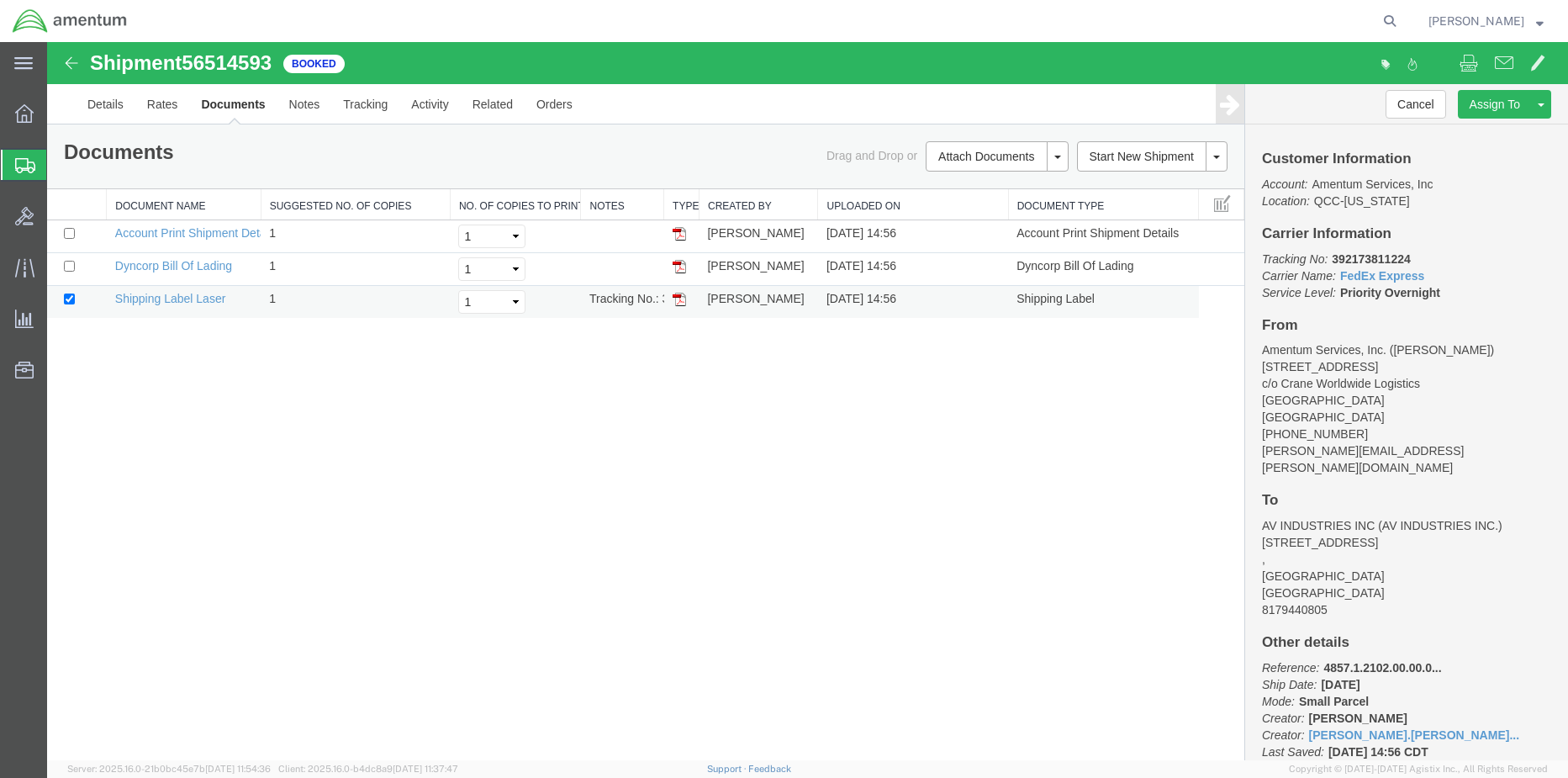
click at [677, 299] on img at bounding box center [679, 300] width 14 height 14
click at [1378, 255] on b "392173811224" at bounding box center [1371, 259] width 78 height 14
copy b "392173811224"
